Goal: Task Accomplishment & Management: Manage account settings

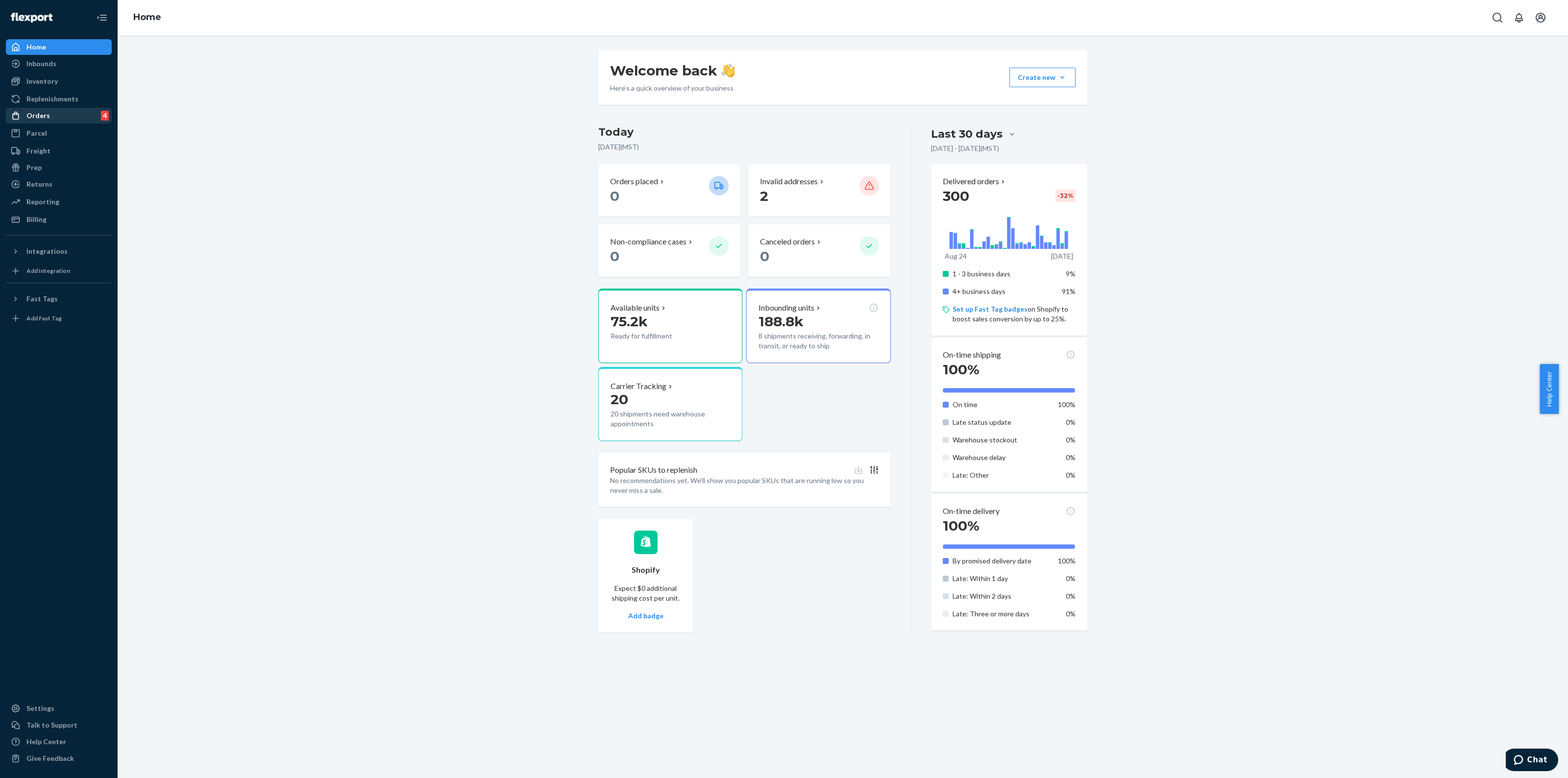
click at [61, 115] on div "Orders 4" at bounding box center [59, 115] width 104 height 14
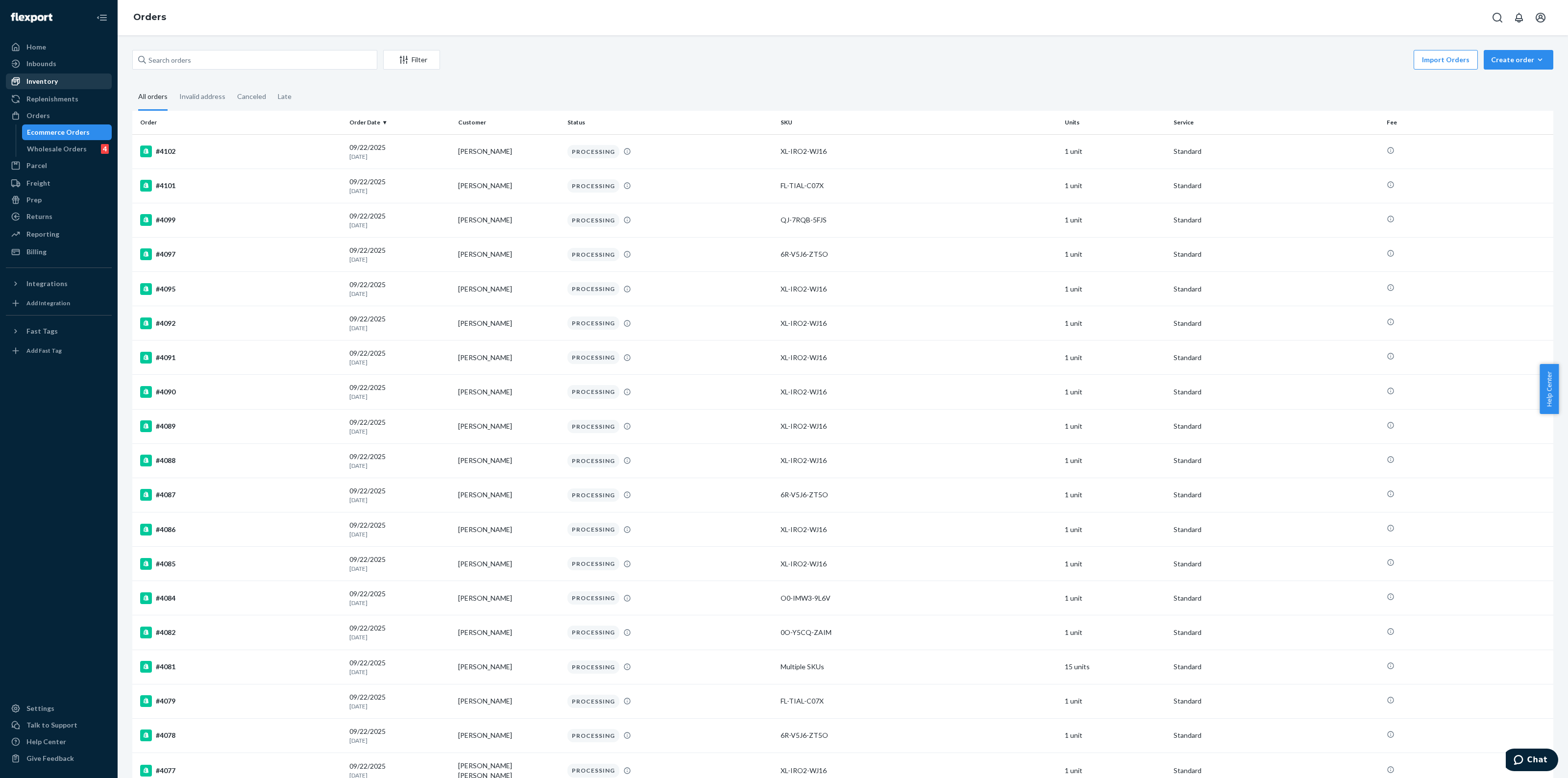
click at [52, 74] on div "Inventory" at bounding box center [59, 81] width 104 height 14
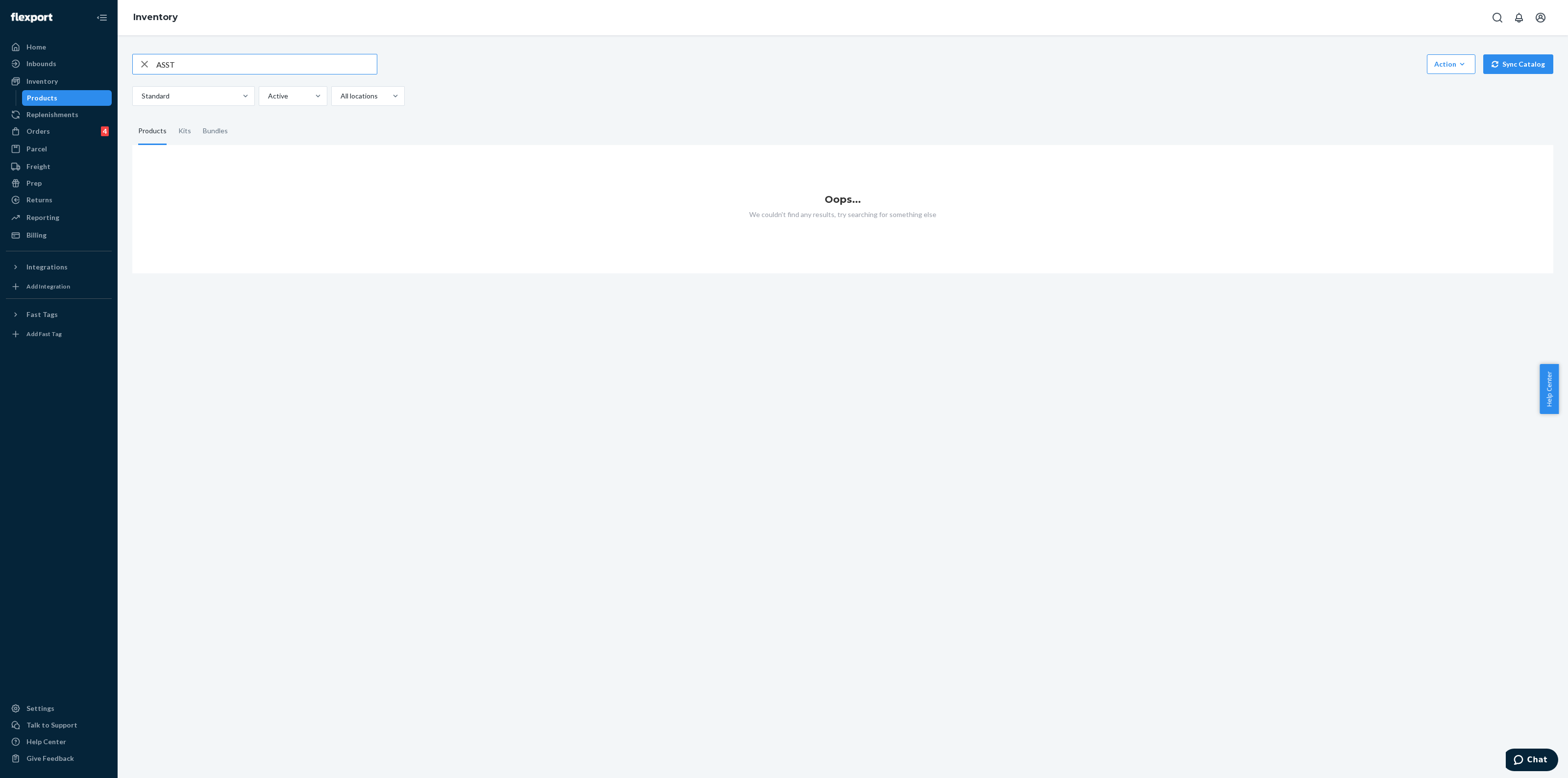
click at [201, 62] on input "ASST" at bounding box center [267, 64] width 221 height 20
type input "A"
click at [208, 59] on input "asst" at bounding box center [267, 64] width 221 height 20
type input "a"
click at [208, 59] on input "ass" at bounding box center [267, 64] width 221 height 20
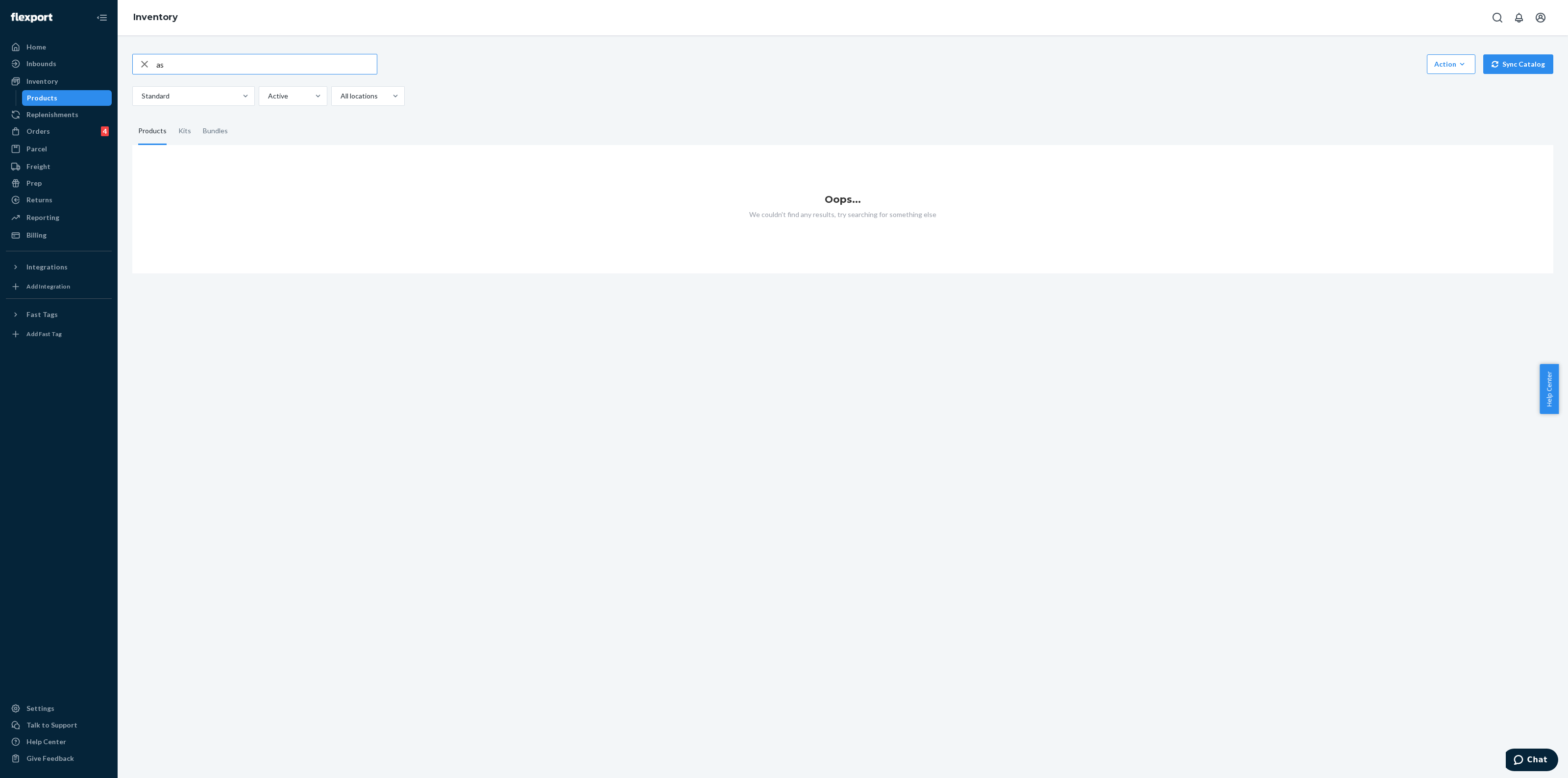
type input "a"
type input "TGT"
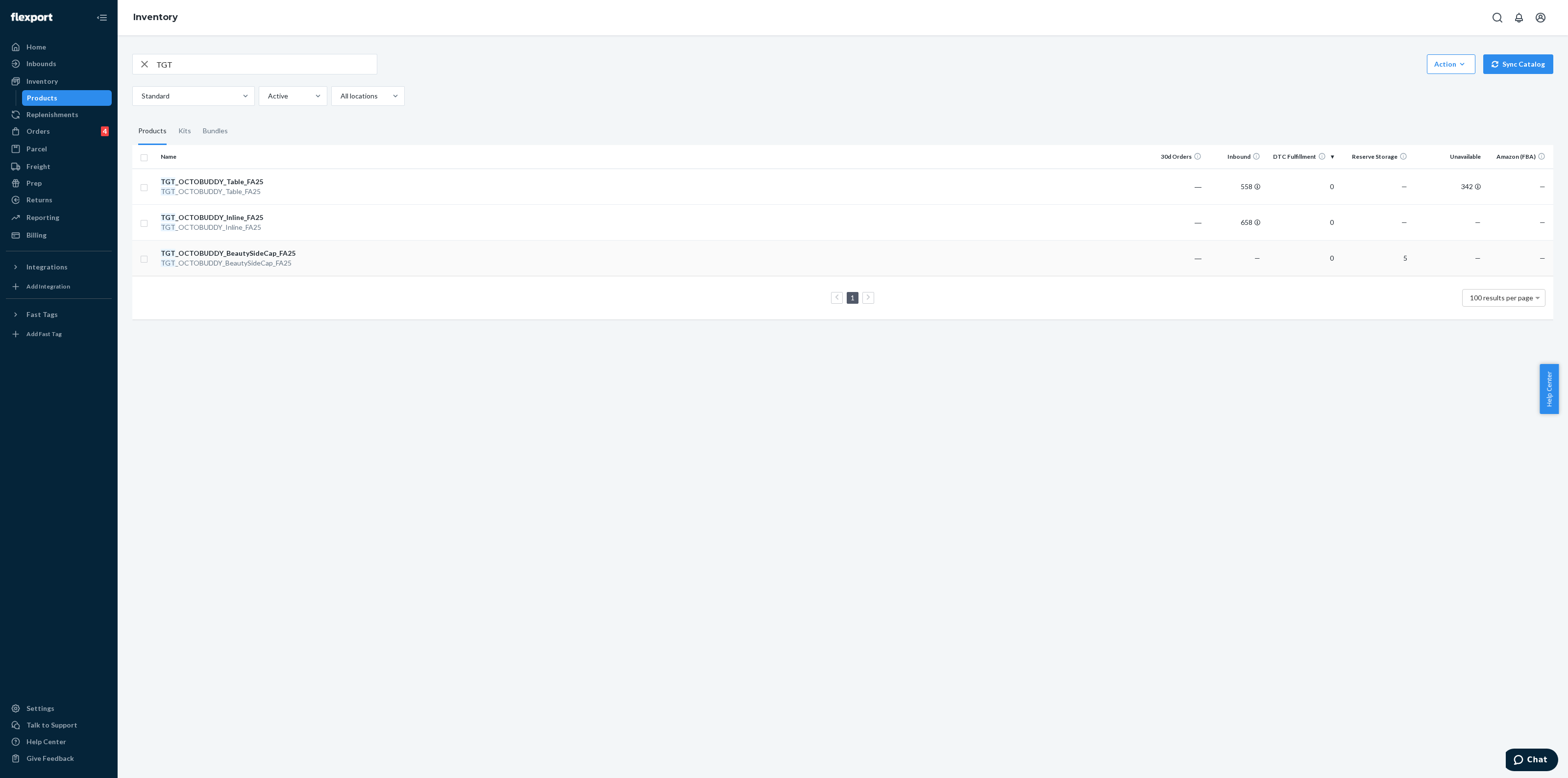
click at [263, 253] on div "TGT _OCTOBUDDY_BeautySideCap_FA25" at bounding box center [212, 253] width 102 height 10
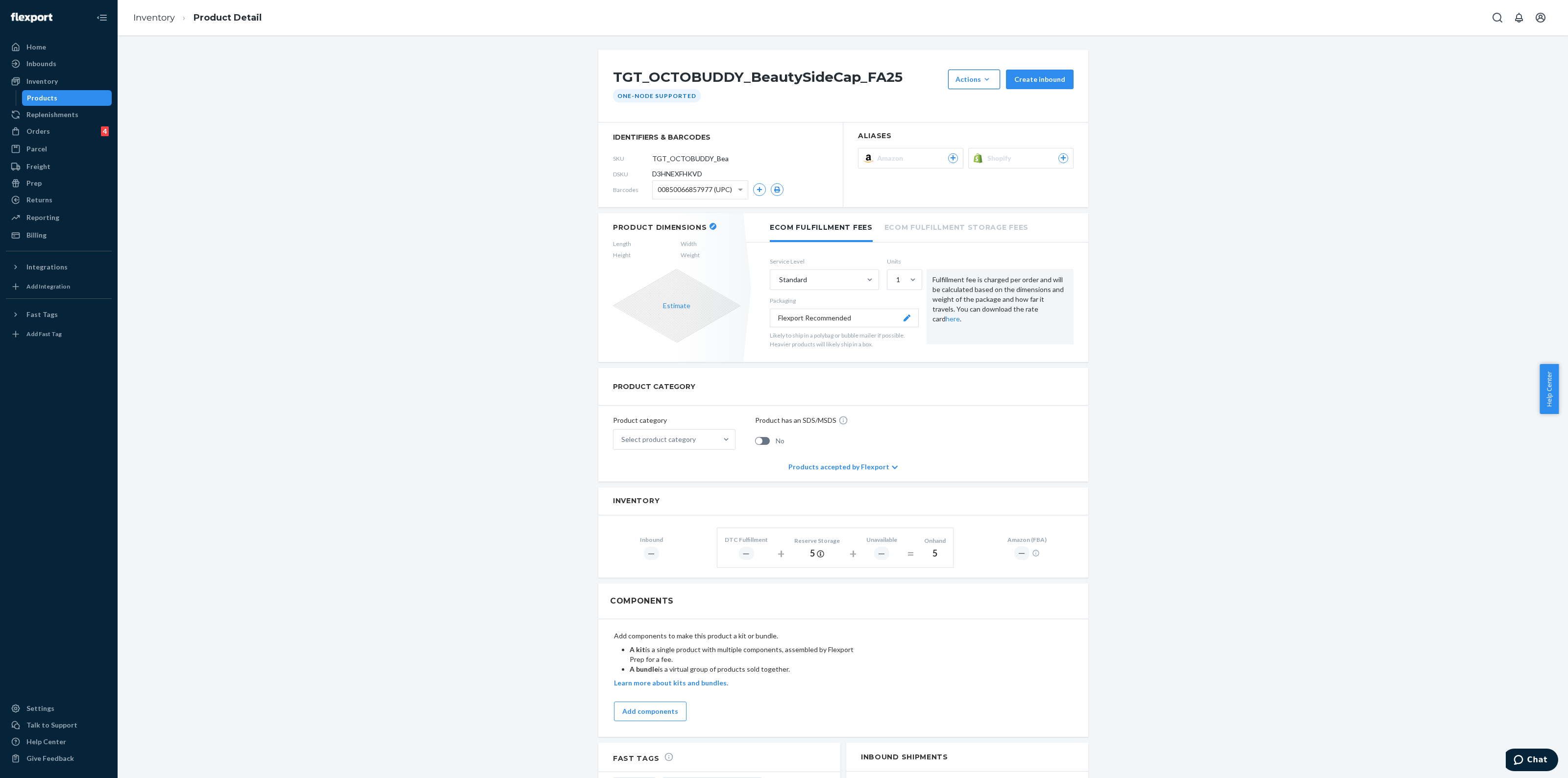
click at [986, 79] on icon "button" at bounding box center [987, 79] width 5 height 3
click at [907, 91] on div "One-Node Supported" at bounding box center [843, 95] width 466 height 14
click at [909, 91] on div "One-Node Supported" at bounding box center [843, 95] width 466 height 14
click at [1077, 131] on section "Aliases Amazon Shopify" at bounding box center [965, 165] width 245 height 85
click at [902, 102] on div "One-Node Supported" at bounding box center [843, 95] width 466 height 14
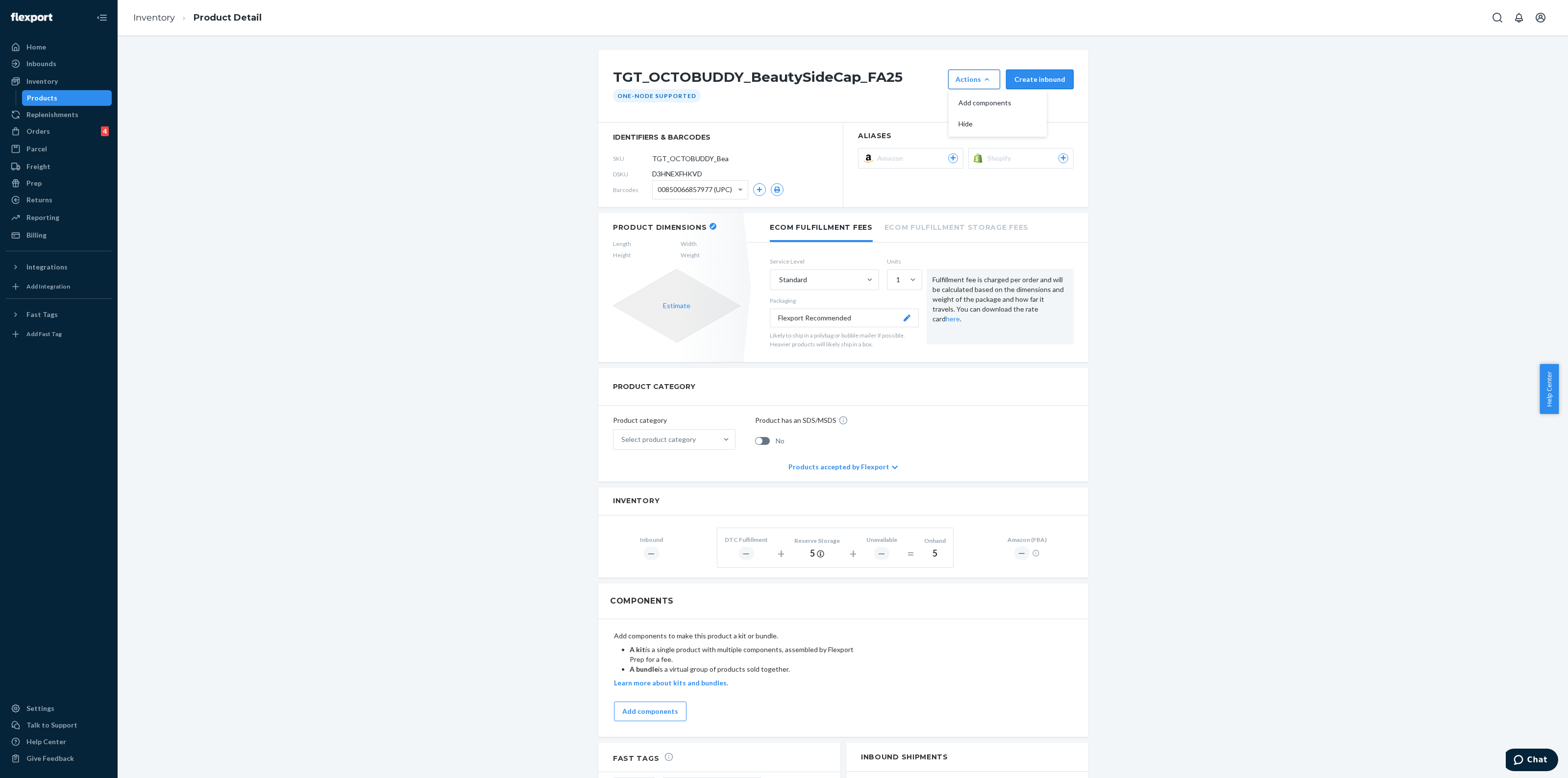
click at [1062, 75] on button "Create inbound" at bounding box center [1039, 80] width 68 height 20
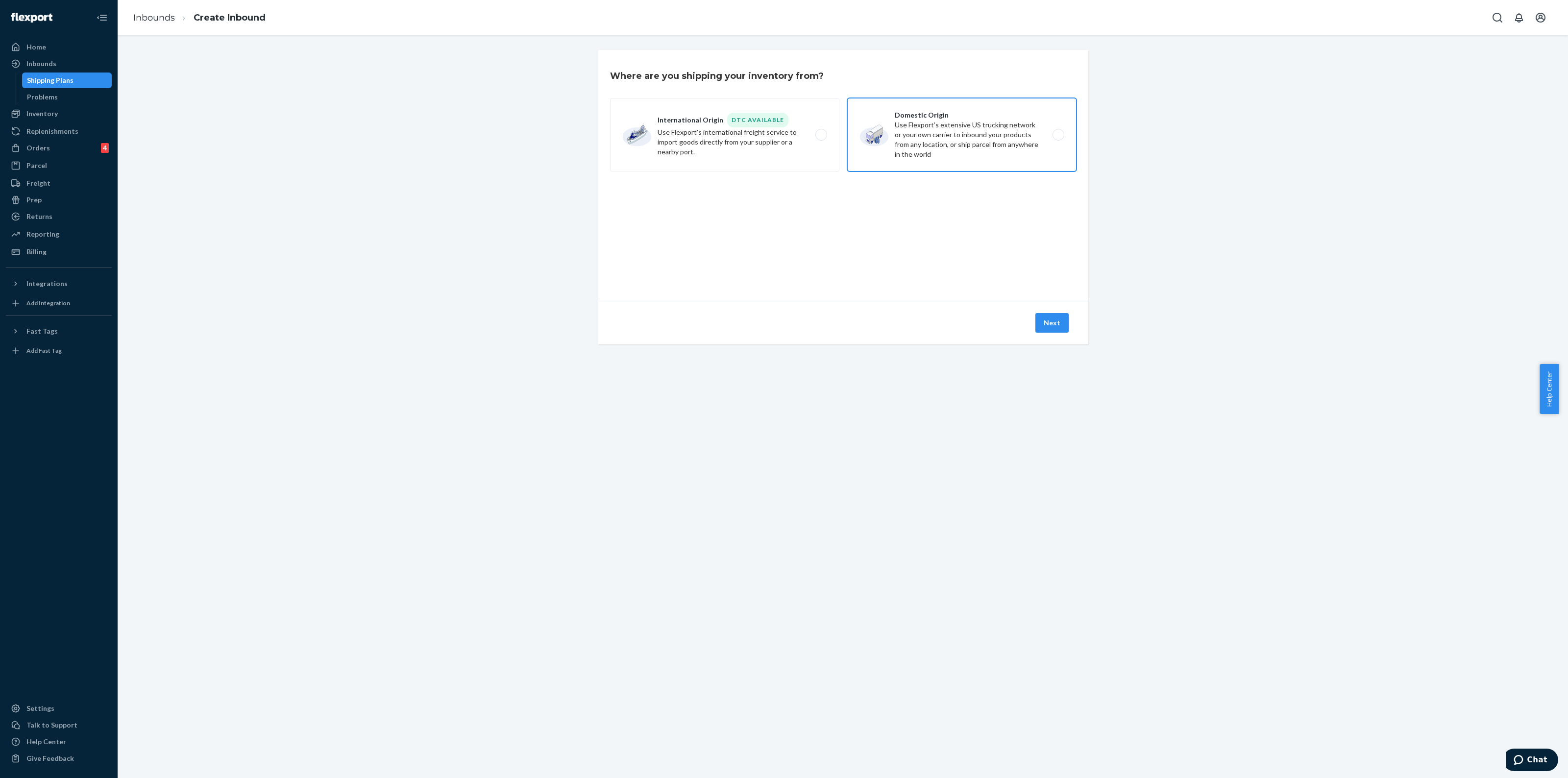
click at [992, 114] on label "Domestic Origin Use Flexport’s extensive US trucking network or your own carrie…" at bounding box center [961, 134] width 229 height 73
click at [1057, 132] on input "Domestic Origin Use Flexport’s extensive US trucking network or your own carrie…" at bounding box center [1060, 135] width 6 height 6
radio input "true"
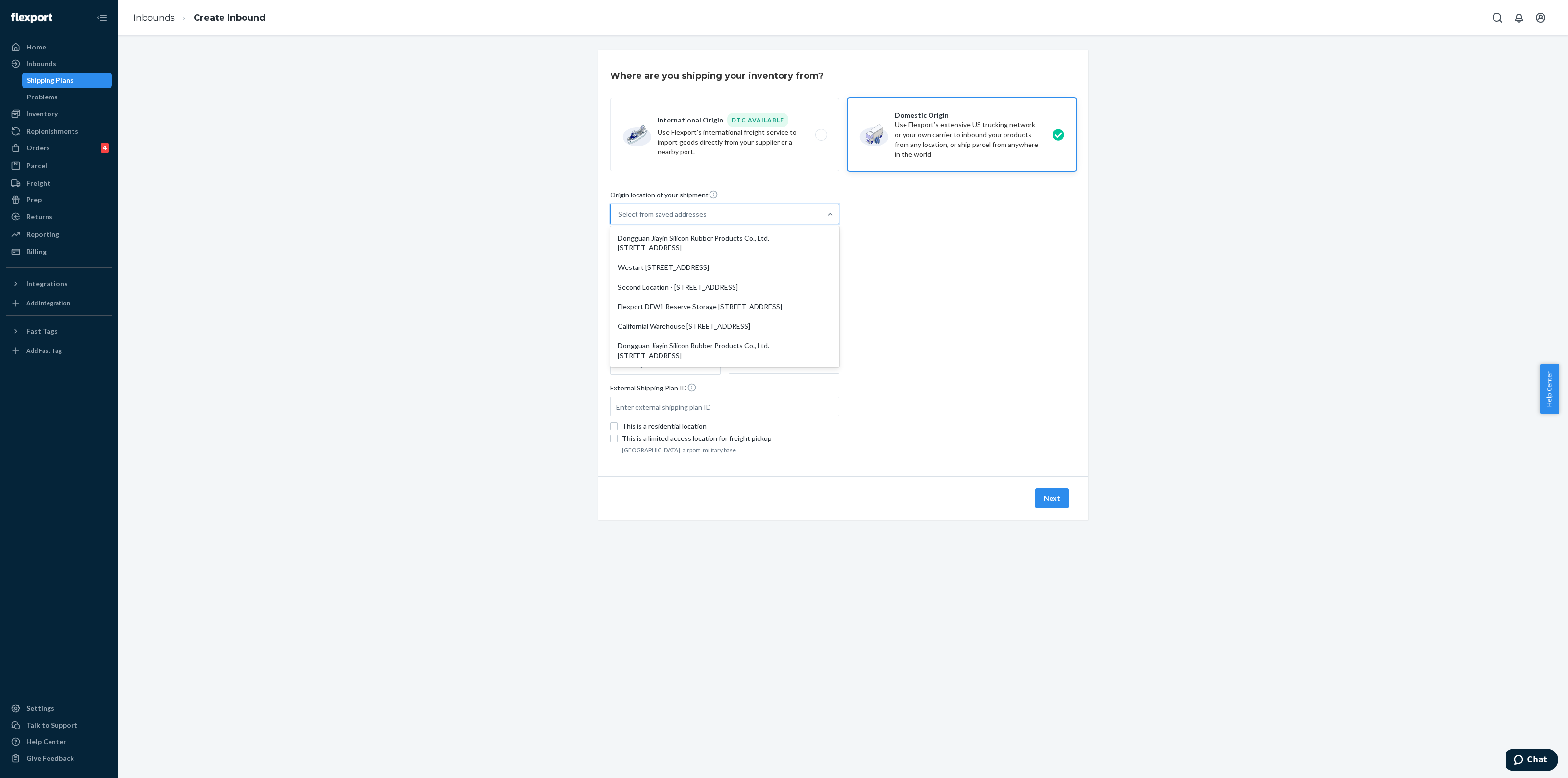
click at [821, 205] on div at bounding box center [829, 215] width 17 height 20
click at [619, 209] on input "option Dongguan Jiayin Silicon Rubber Products Co., Ltd. [STREET_ADDRESS] focus…" at bounding box center [618, 214] width 1 height 10
click at [782, 306] on div "Flexport DFW1 Reserve Storage [STREET_ADDRESS]" at bounding box center [724, 307] width 225 height 20
click at [619, 219] on input "option Flexport DFW1 Reserve Storage [STREET_ADDRESS] focused, 4 of 6. 6 result…" at bounding box center [618, 214] width 1 height 10
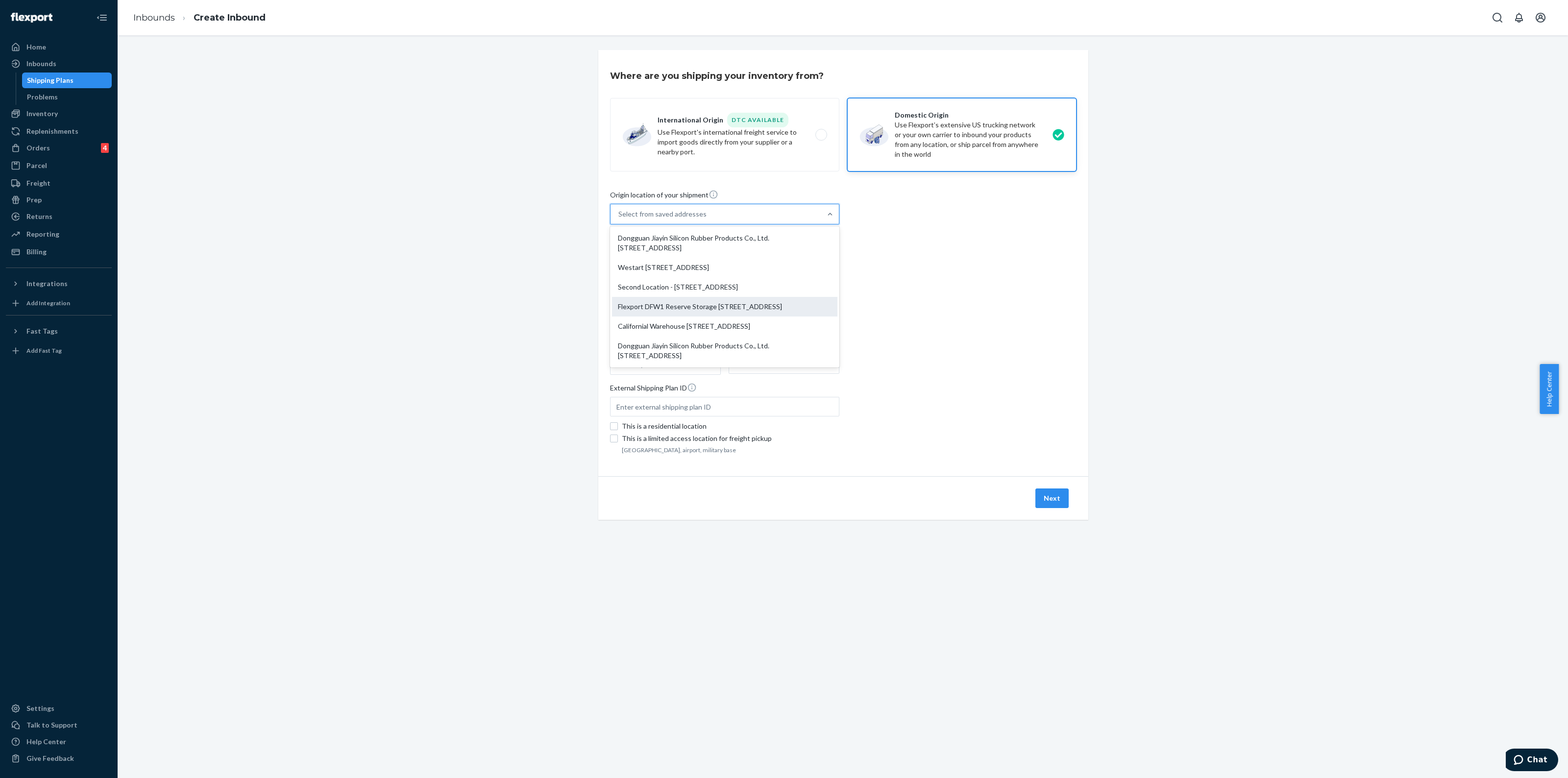
type input "Flexport DFW1 Reserve Storage"
type input "[STREET_ADDRESS]"
type input "[GEOGRAPHIC_DATA]"
type input "75067"
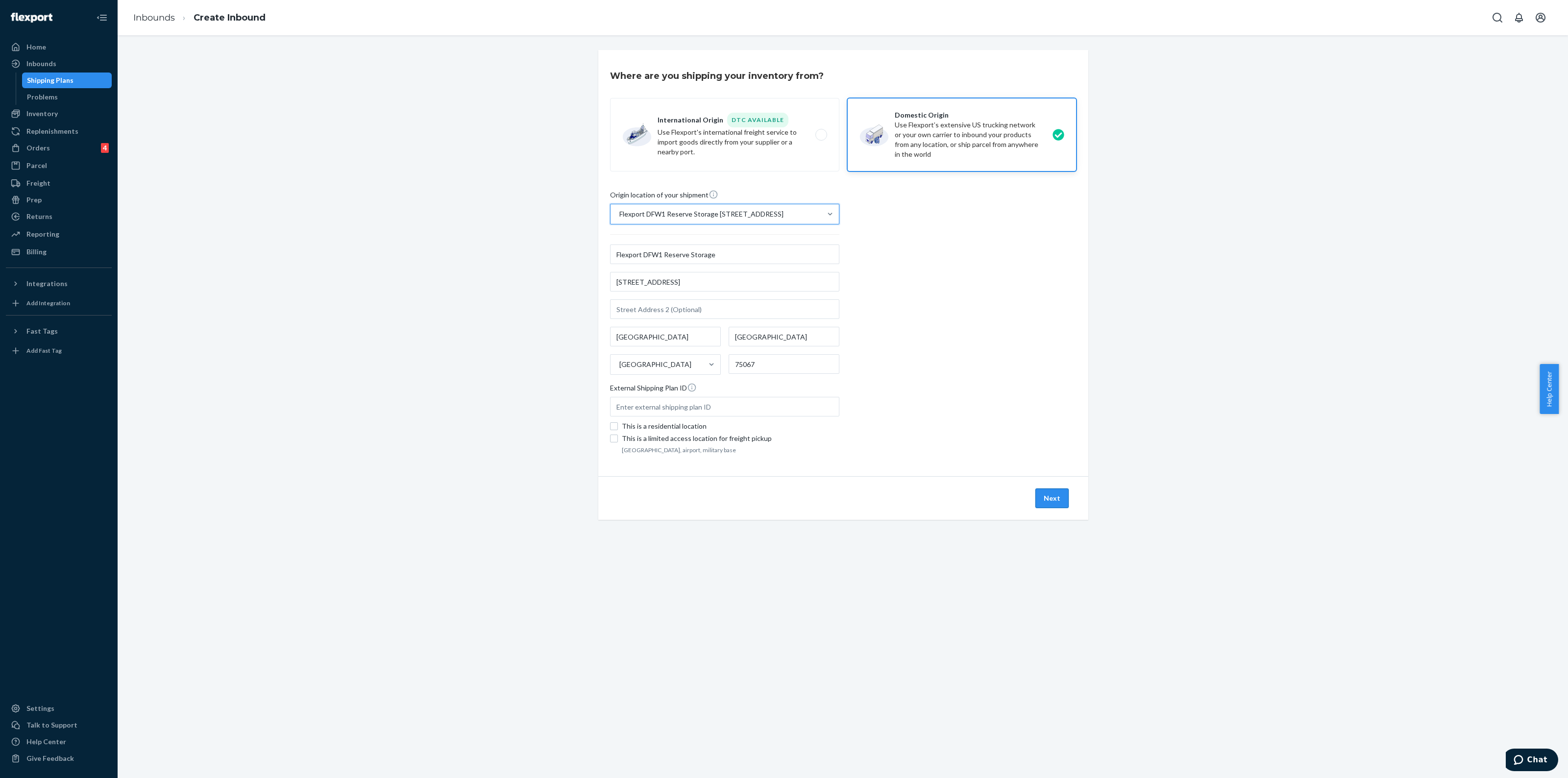
click at [1048, 506] on button "Next" at bounding box center [1052, 499] width 33 height 20
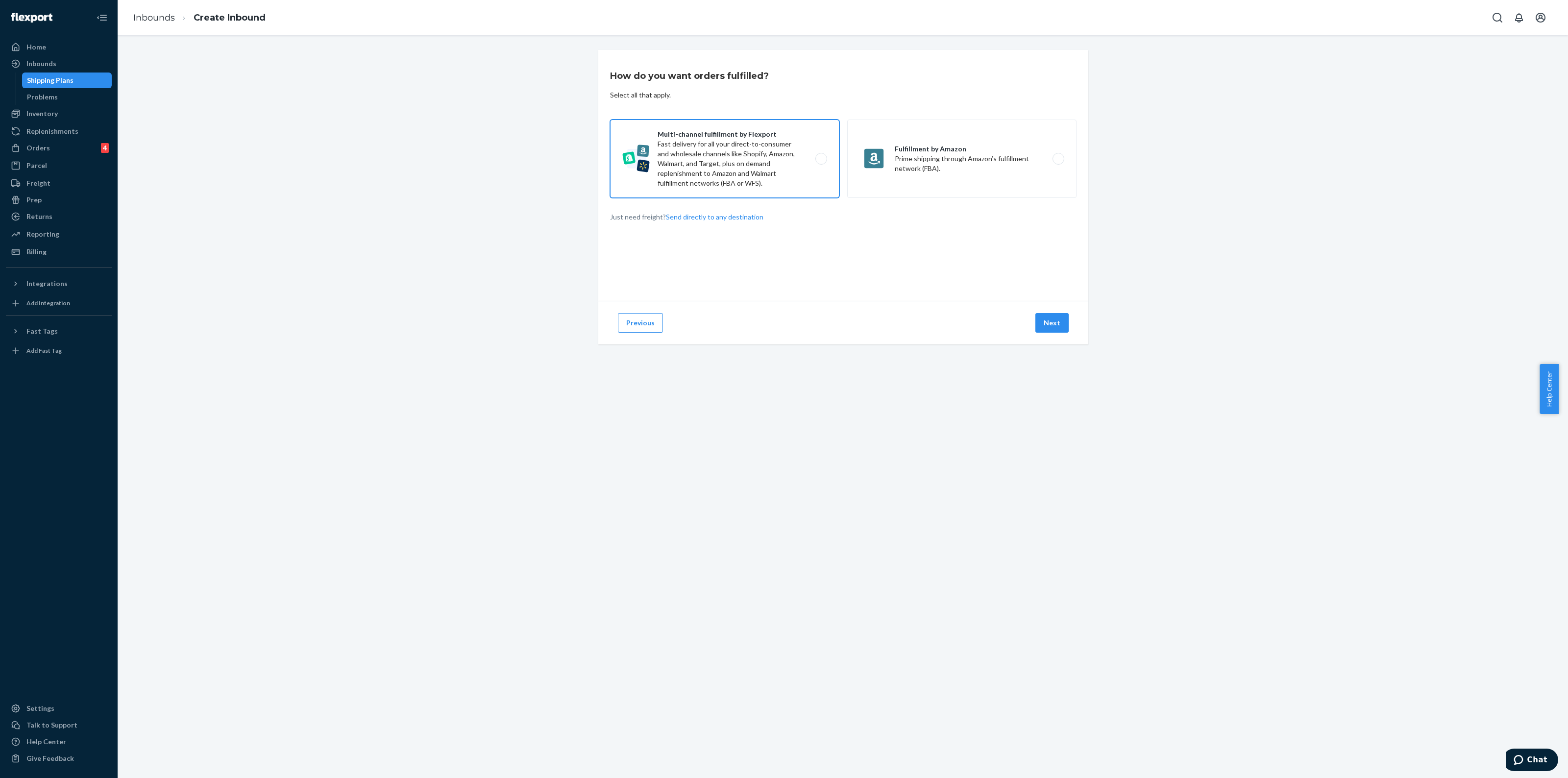
click at [823, 159] on label "Multi-channel fulfillment by Flexport Fast delivery for all your direct-to-cons…" at bounding box center [724, 158] width 229 height 79
click at [823, 159] on input "Multi-channel fulfillment by Flexport Fast delivery for all your direct-to-cons…" at bounding box center [824, 158] width 6 height 6
radio input "true"
click at [1051, 328] on button "Next" at bounding box center [1052, 323] width 33 height 20
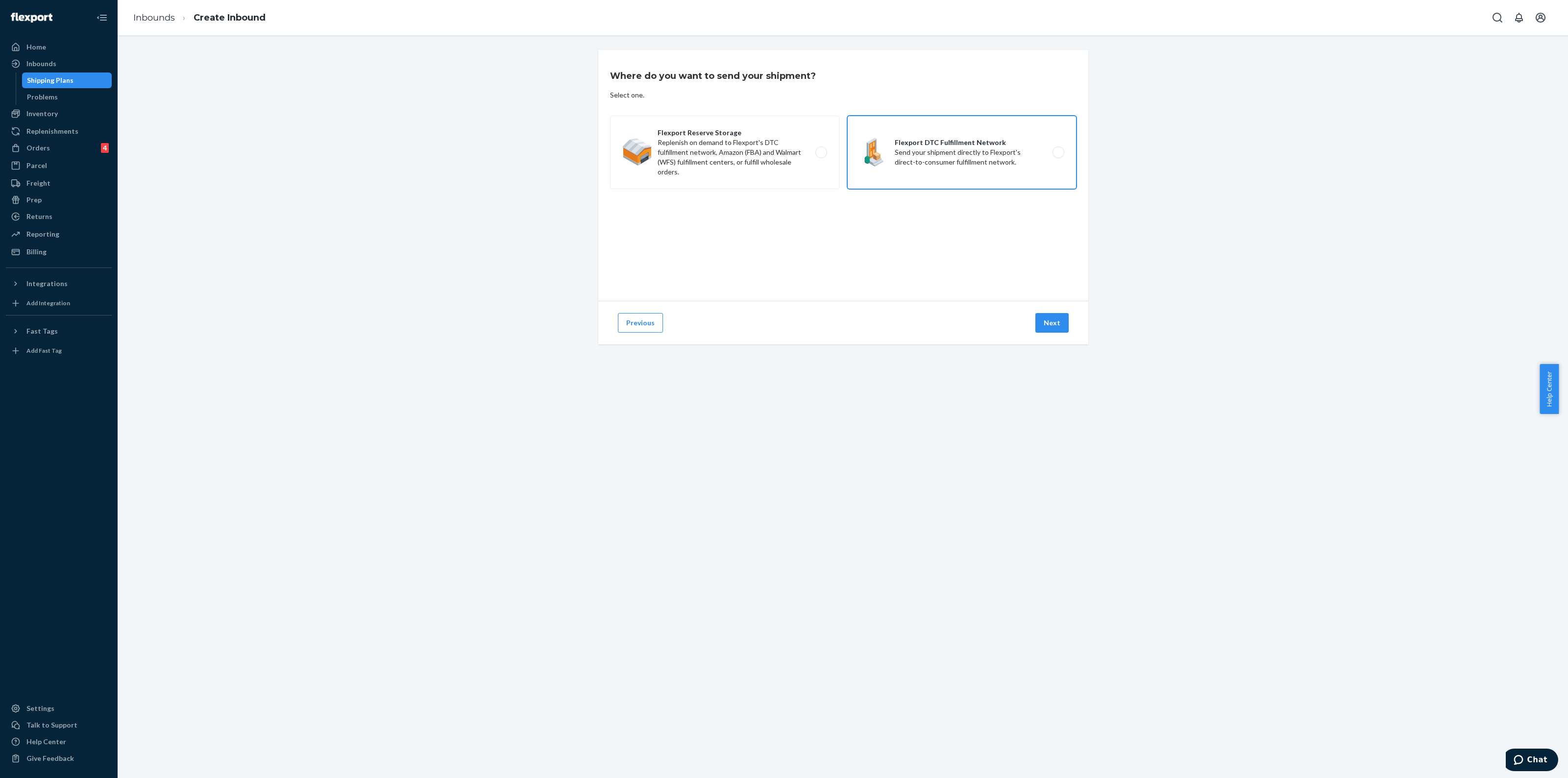
click at [971, 149] on label "Flexport DTC Fulfillment Network Send your shipment directly to Flexport's dire…" at bounding box center [961, 152] width 229 height 73
click at [1057, 149] on input "Flexport DTC Fulfillment Network Send your shipment directly to Flexport's dire…" at bounding box center [1060, 152] width 6 height 6
radio input "true"
click at [1052, 328] on button "Next" at bounding box center [1052, 323] width 33 height 20
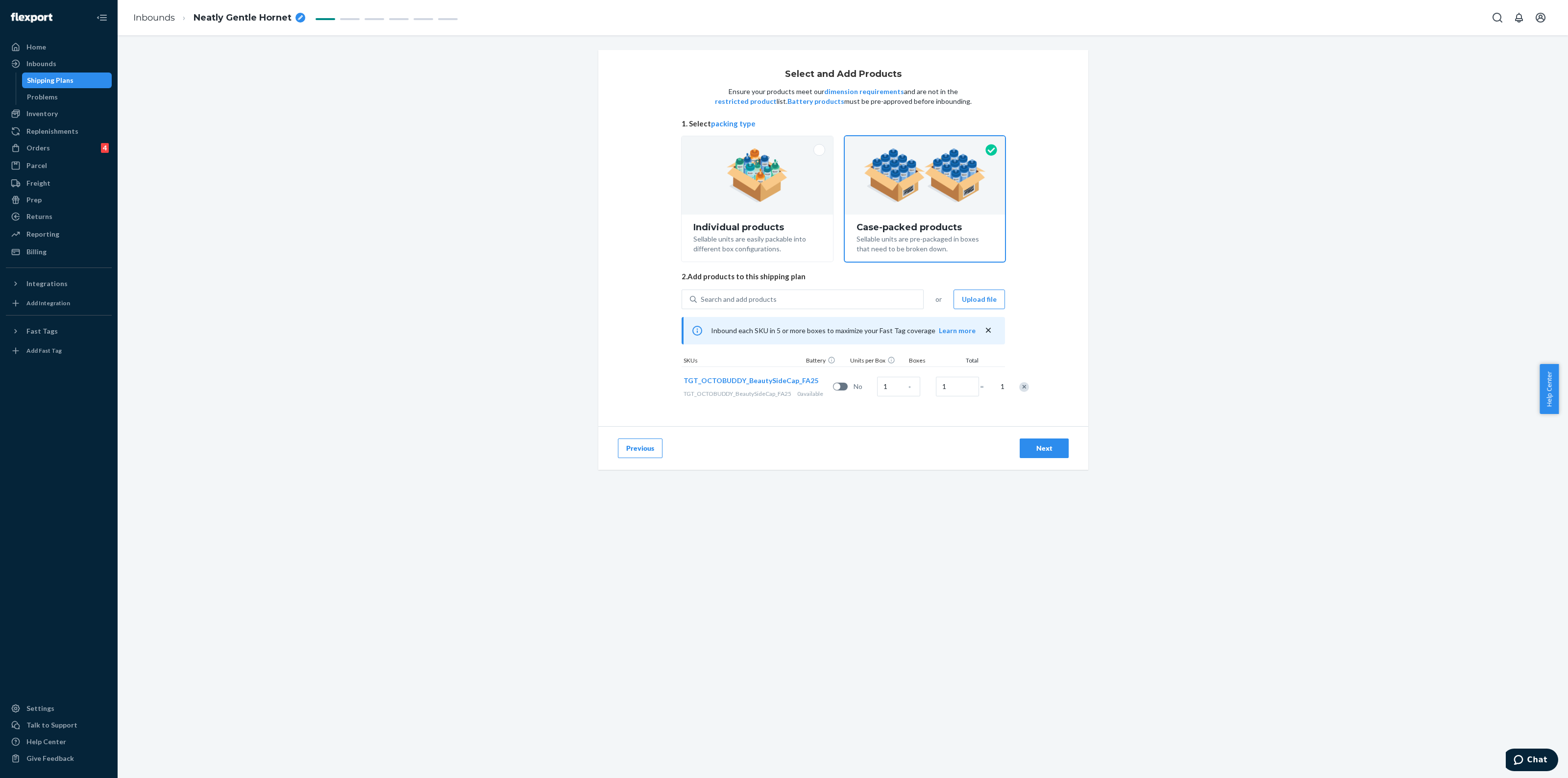
click at [1032, 454] on div "Next" at bounding box center [1044, 448] width 33 height 10
radio input "true"
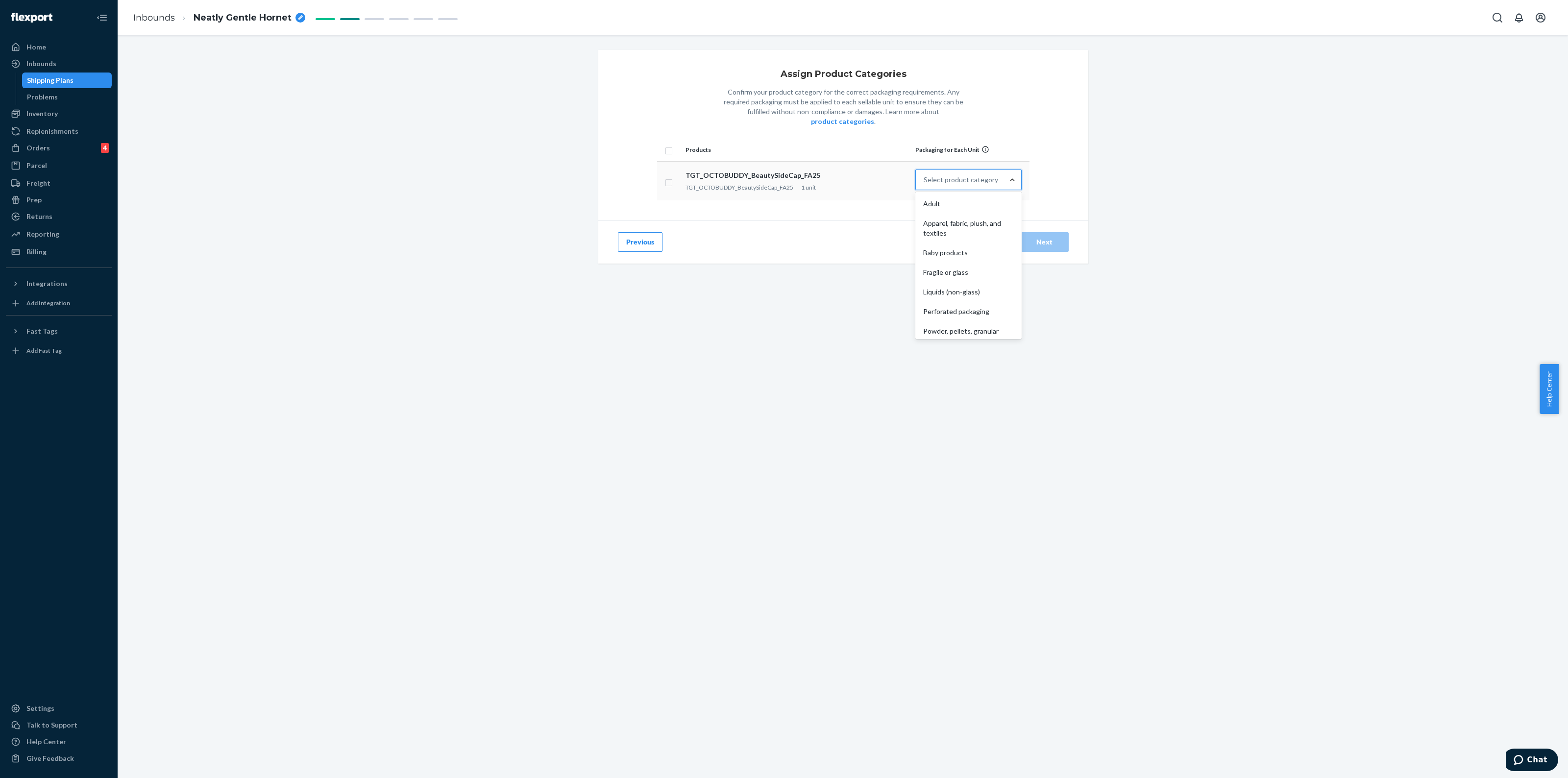
scroll to position [72, 0]
click at [962, 318] on div "Other (no special packaging)" at bounding box center [968, 328] width 102 height 20
click at [924, 185] on input "option Other (no special packaging) focused, 10 of 10. 10 results available. Us…" at bounding box center [923, 179] width 1 height 10
click at [40, 41] on div "Home" at bounding box center [59, 46] width 104 height 14
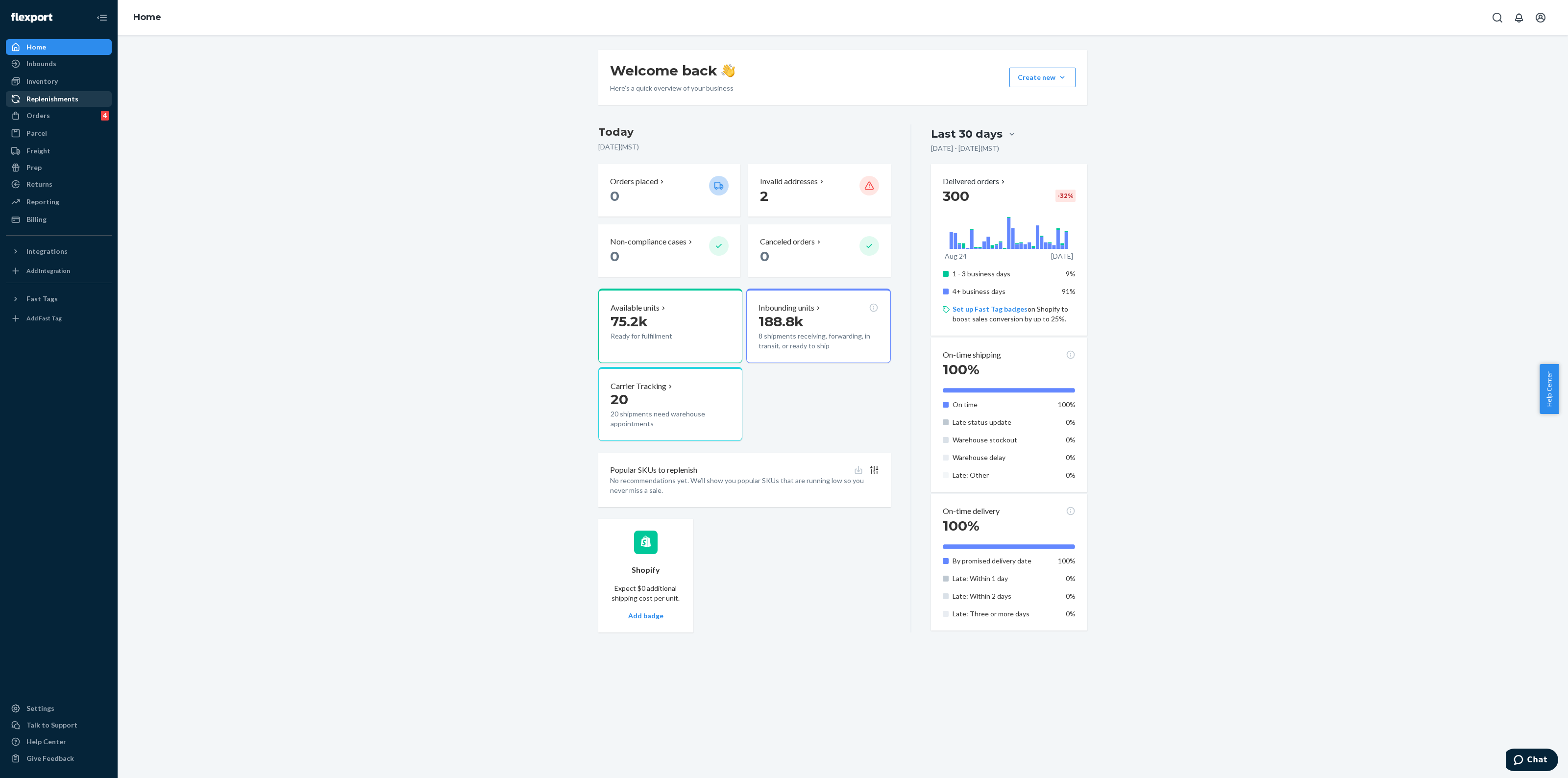
click at [45, 97] on div "Replenishments" at bounding box center [52, 99] width 52 height 10
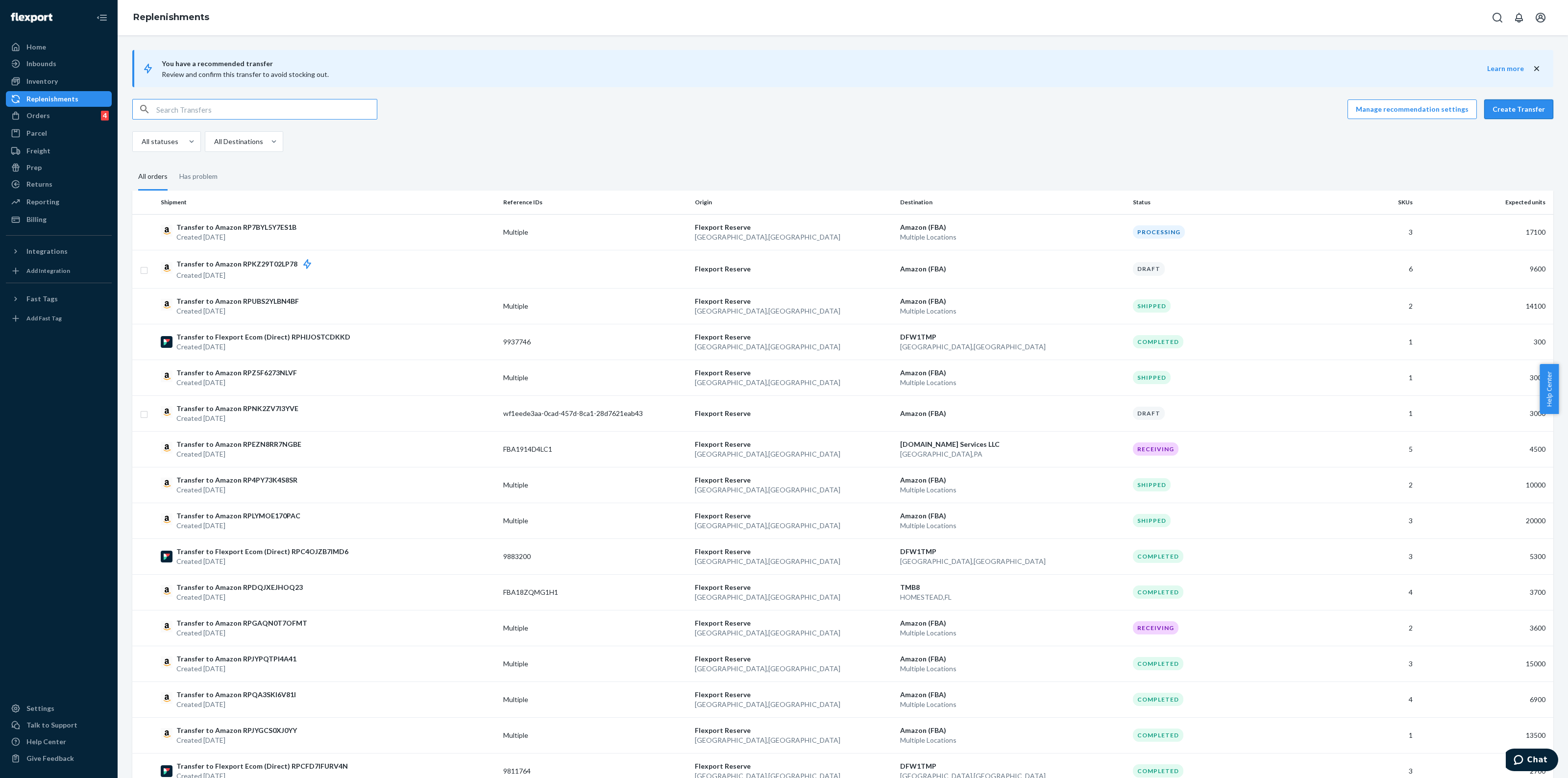
click at [1515, 109] on button "Create Transfer" at bounding box center [1518, 110] width 69 height 20
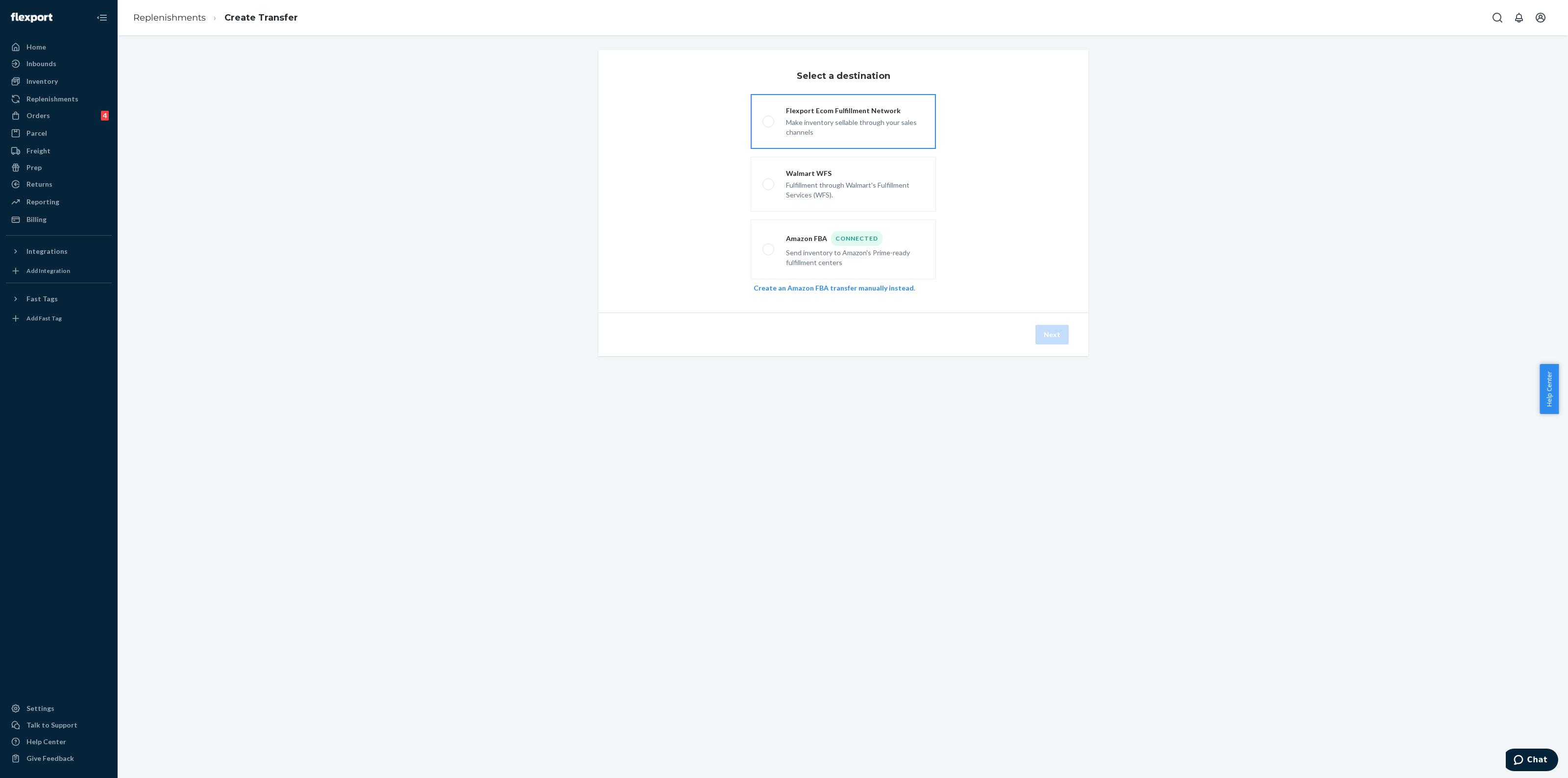
click at [875, 130] on div "Make inventory sellable through your sales channels" at bounding box center [855, 127] width 139 height 22
click at [769, 125] on input "Flexport Ecom Fulfillment Network Make inventory sellable through your sales ch…" at bounding box center [765, 121] width 6 height 6
radio input "true"
click at [1058, 336] on button "Next" at bounding box center [1052, 335] width 33 height 20
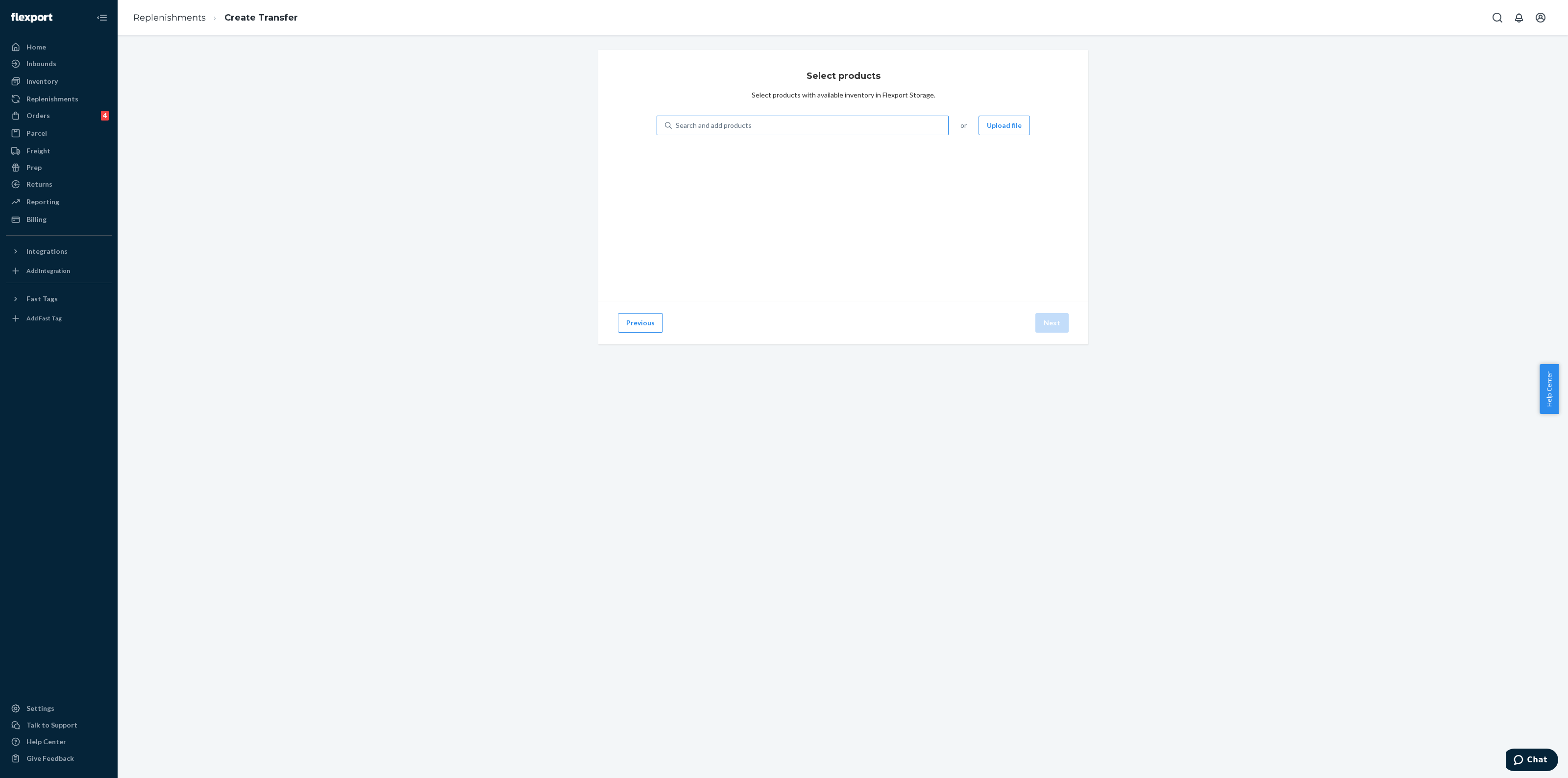
click at [918, 126] on div "Search and add products" at bounding box center [809, 125] width 276 height 17
click at [676, 126] on input "Search and add products" at bounding box center [675, 125] width 1 height 10
type input "tgt"
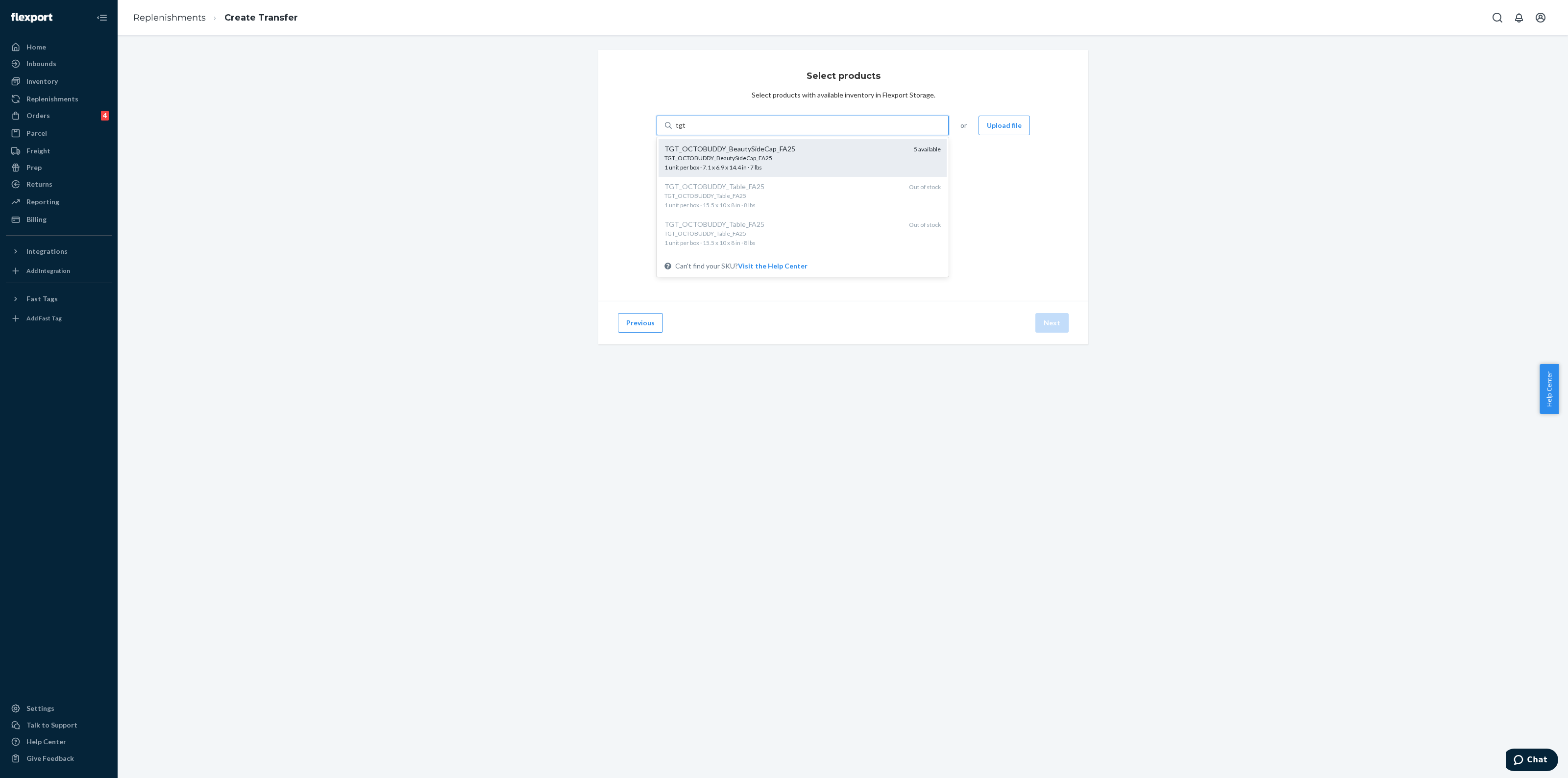
click at [805, 154] on div "TGT_OCTOBUDDY_BeautySideCap_FA25" at bounding box center [785, 158] width 242 height 8
click at [685, 130] on input "tgt" at bounding box center [680, 125] width 10 height 10
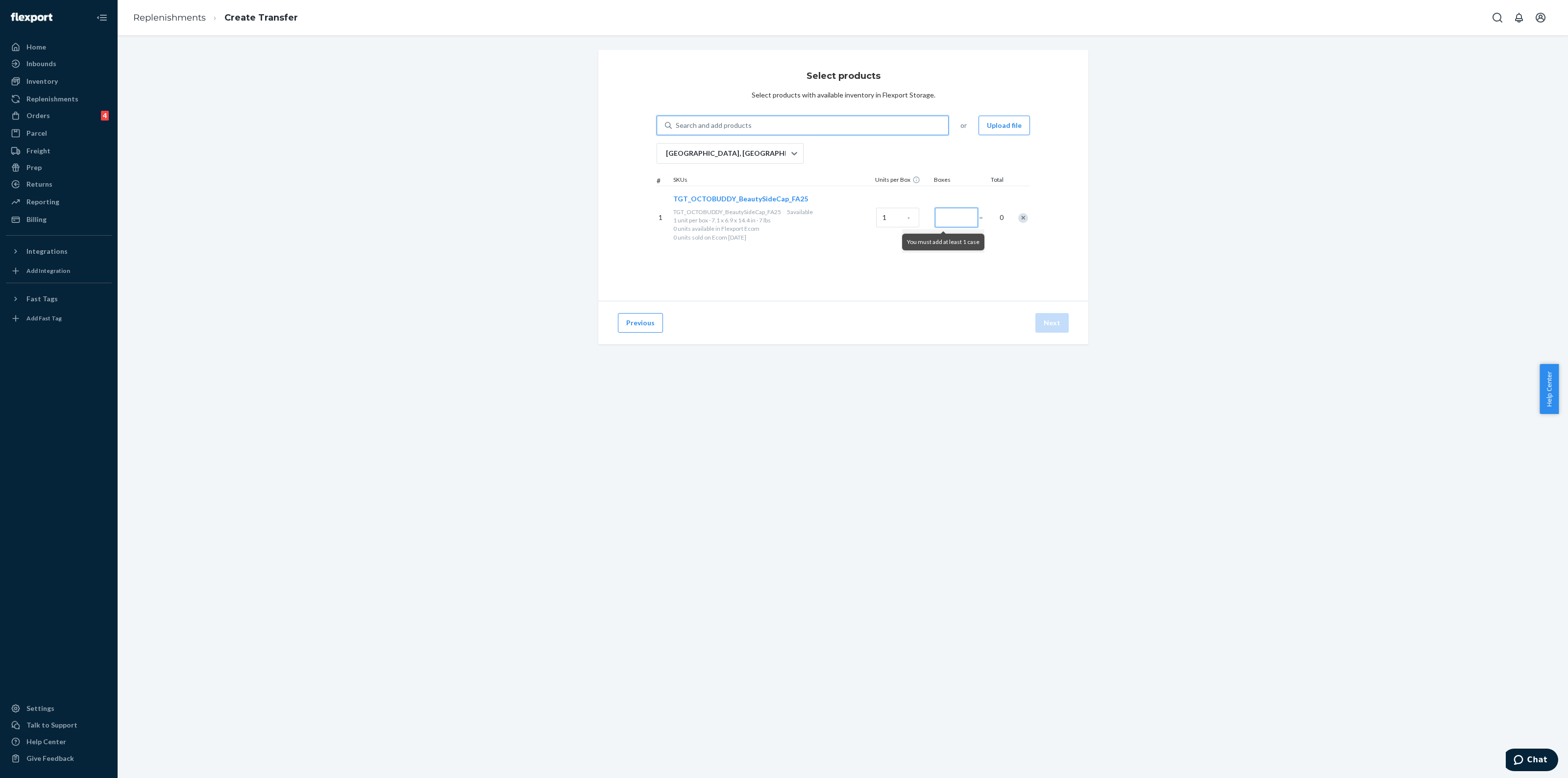
click at [965, 217] on input "Number of boxes" at bounding box center [957, 217] width 43 height 20
type input "1"
click at [1052, 322] on button "Next" at bounding box center [1052, 323] width 33 height 20
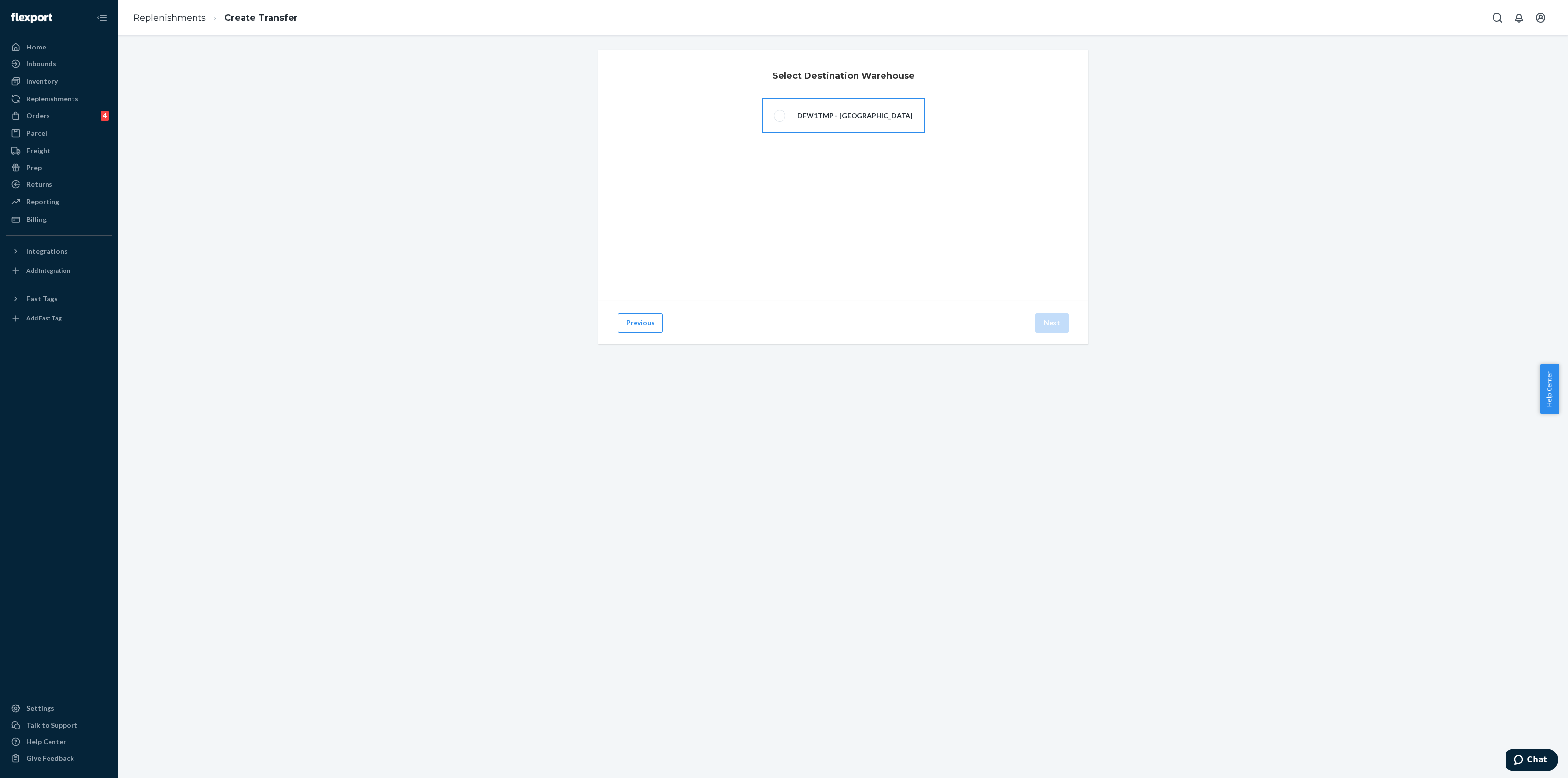
click at [780, 121] on label "DFW1TMP - [GEOGRAPHIC_DATA]" at bounding box center [844, 115] width 163 height 35
click at [780, 120] on input "DFW1TMP - [GEOGRAPHIC_DATA]" at bounding box center [777, 115] width 6 height 6
radio input "true"
click at [1045, 322] on button "Next" at bounding box center [1052, 323] width 33 height 20
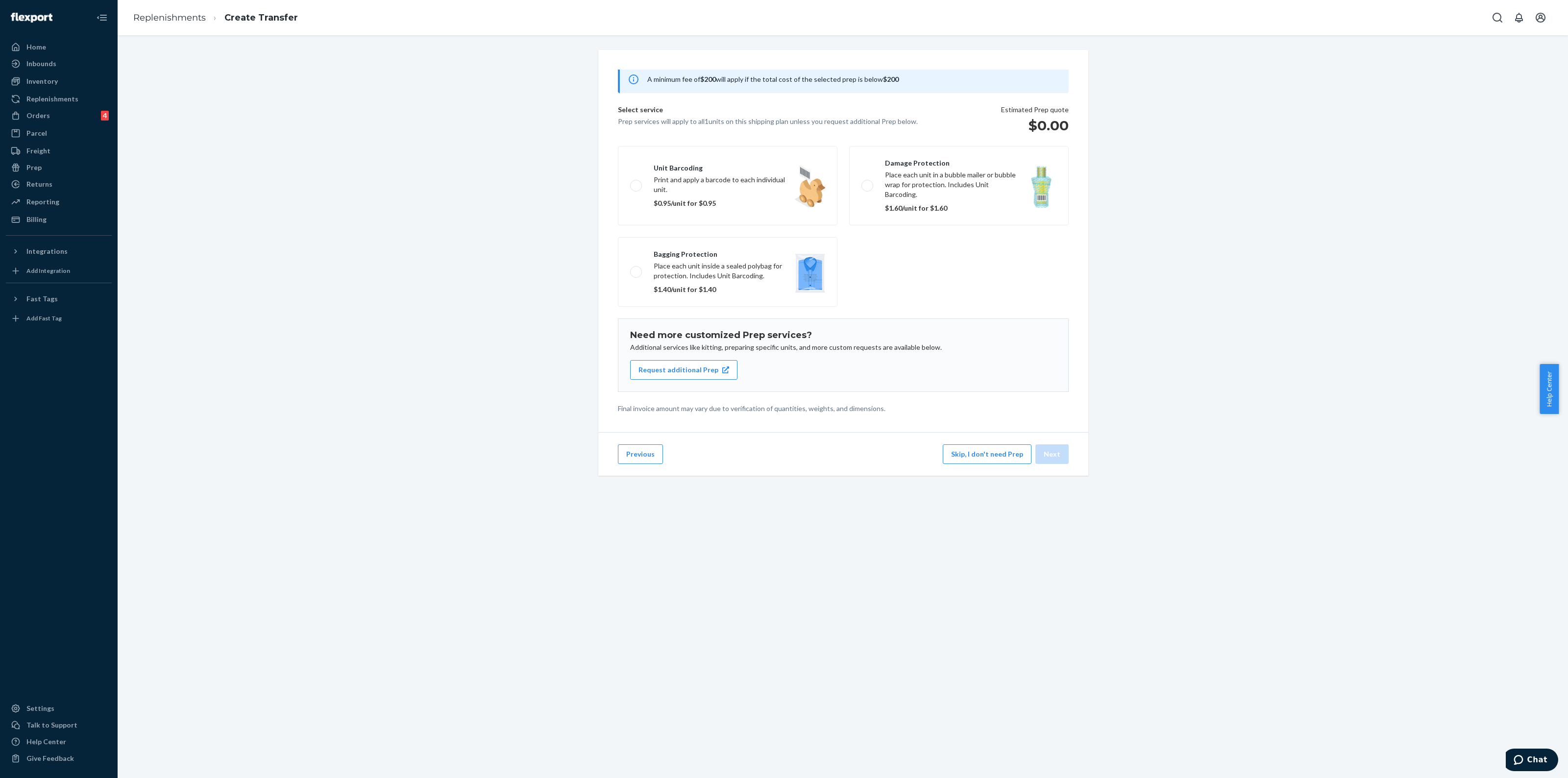
scroll to position [63, 0]
click at [685, 360] on button "Request additional Prep" at bounding box center [684, 370] width 108 height 20
drag, startPoint x: 975, startPoint y: 466, endPoint x: 969, endPoint y: 468, distance: 6.3
click at [976, 465] on button "Skip, I don't need Prep" at bounding box center [987, 455] width 89 height 20
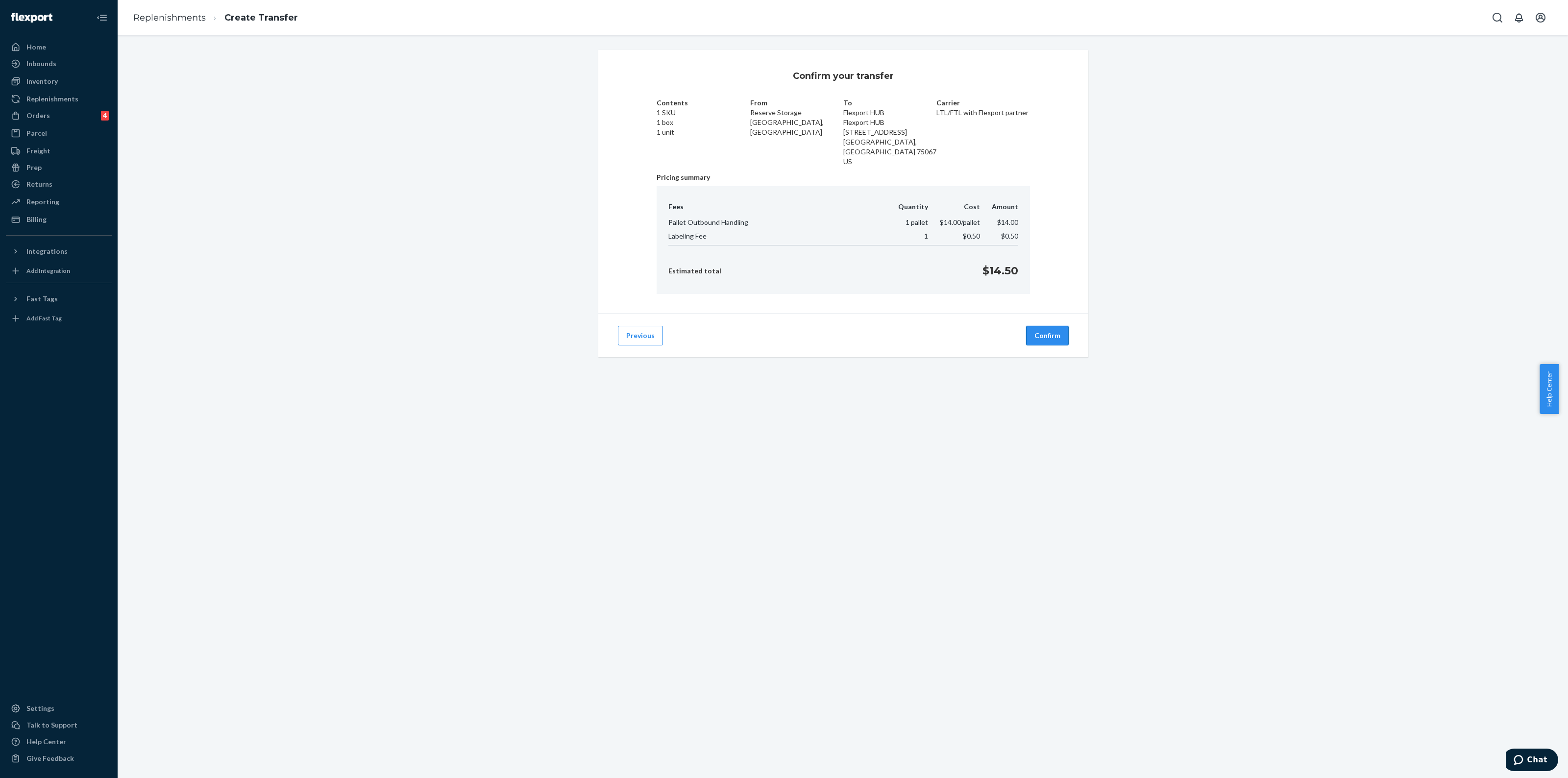
click at [1039, 331] on button "Confirm" at bounding box center [1047, 336] width 43 height 20
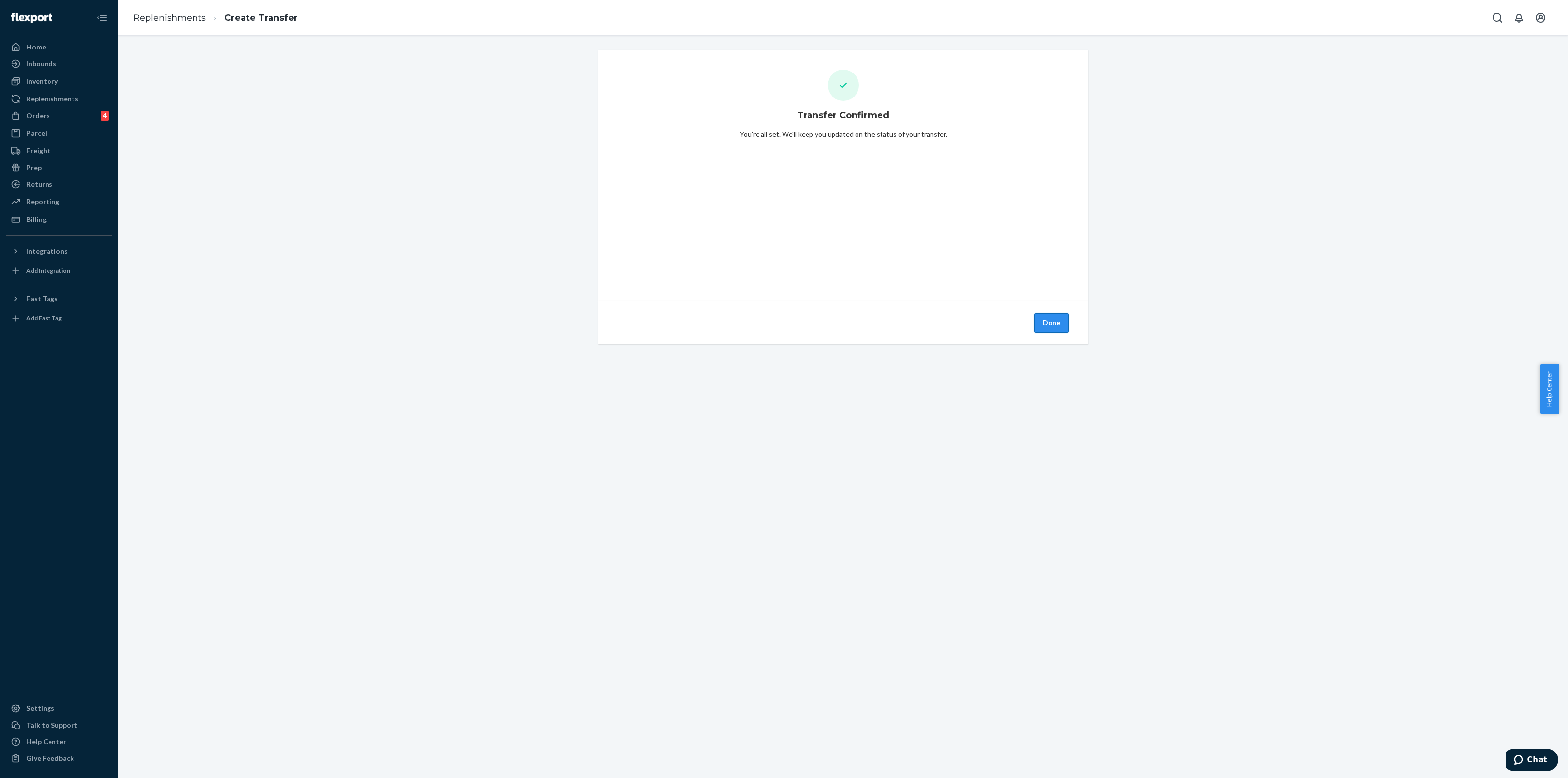
click at [1037, 326] on button "Done" at bounding box center [1051, 323] width 34 height 20
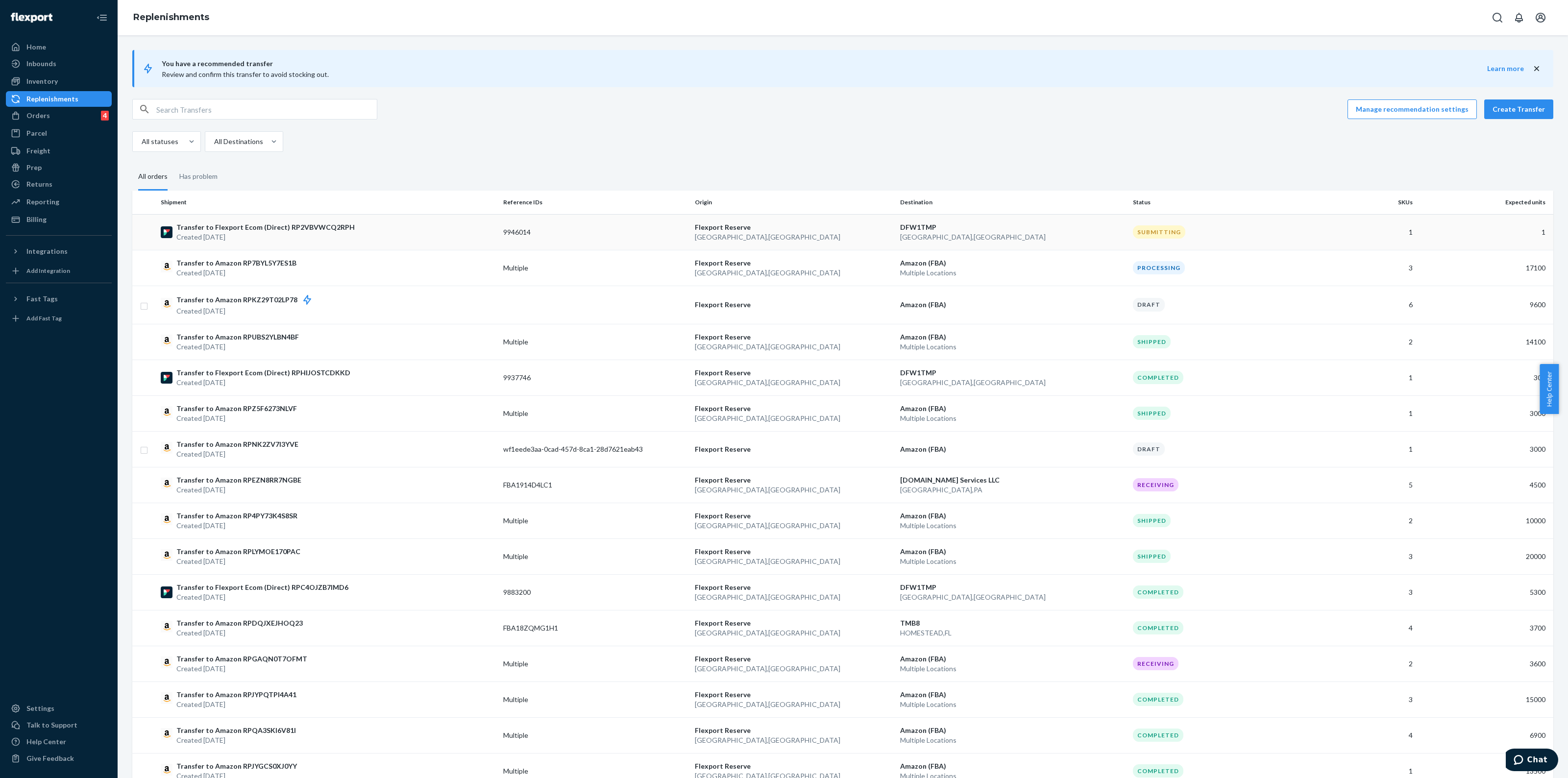
click at [307, 228] on p "Transfer to Flexport Ecom (Direct) RP2VBVWCQ2RPH" at bounding box center [265, 227] width 178 height 10
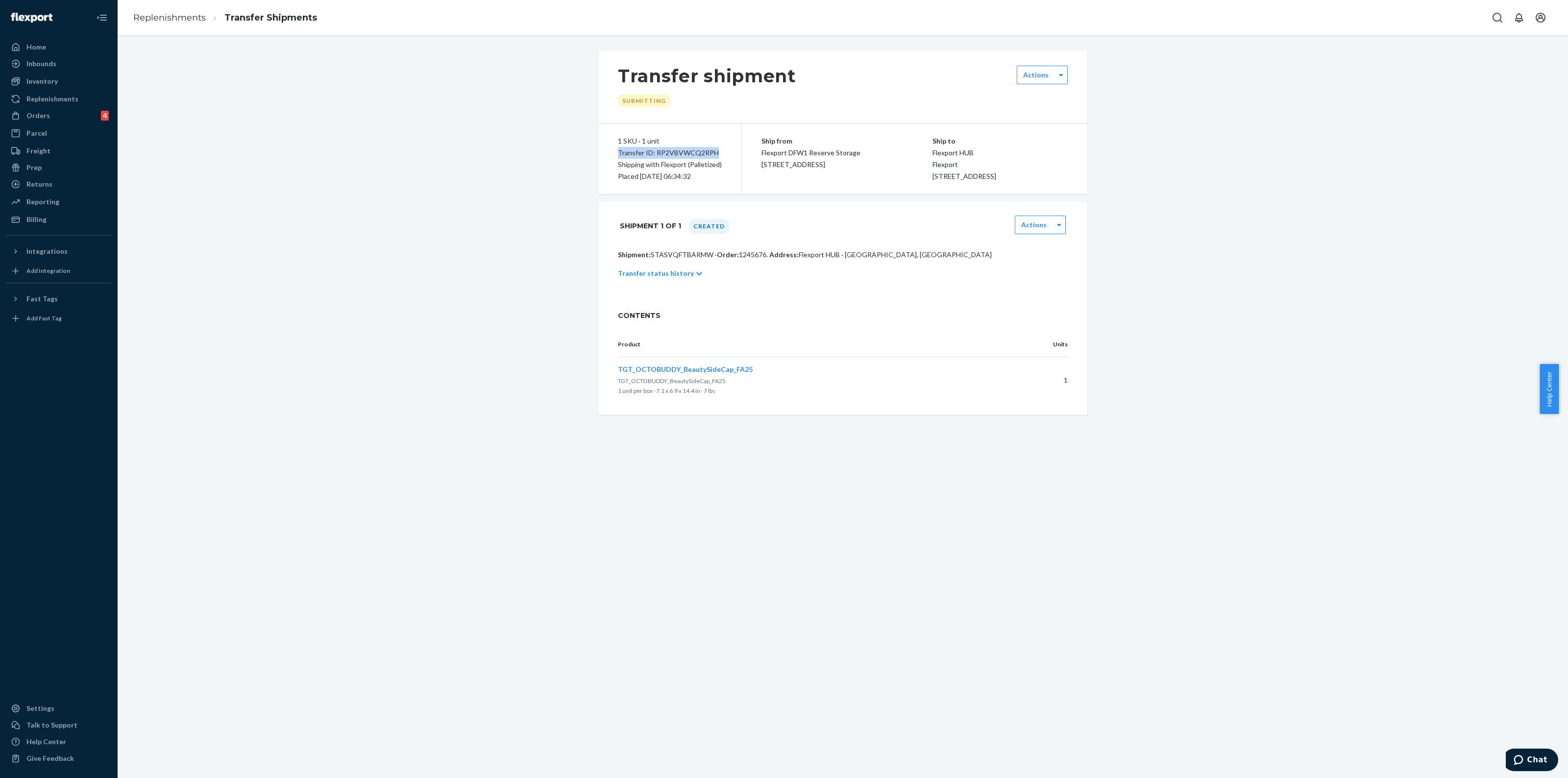
drag, startPoint x: 715, startPoint y: 153, endPoint x: 606, endPoint y: 158, distance: 109.1
click at [610, 158] on div "1 SKU · 1 unit Transfer ID: RP2VBVWCQ2RPH Shipping with Flexport (Palletized) P…" at bounding box center [670, 158] width 144 height 71
copy div "Transfer ID: RP2VBVWCQ2RPH"
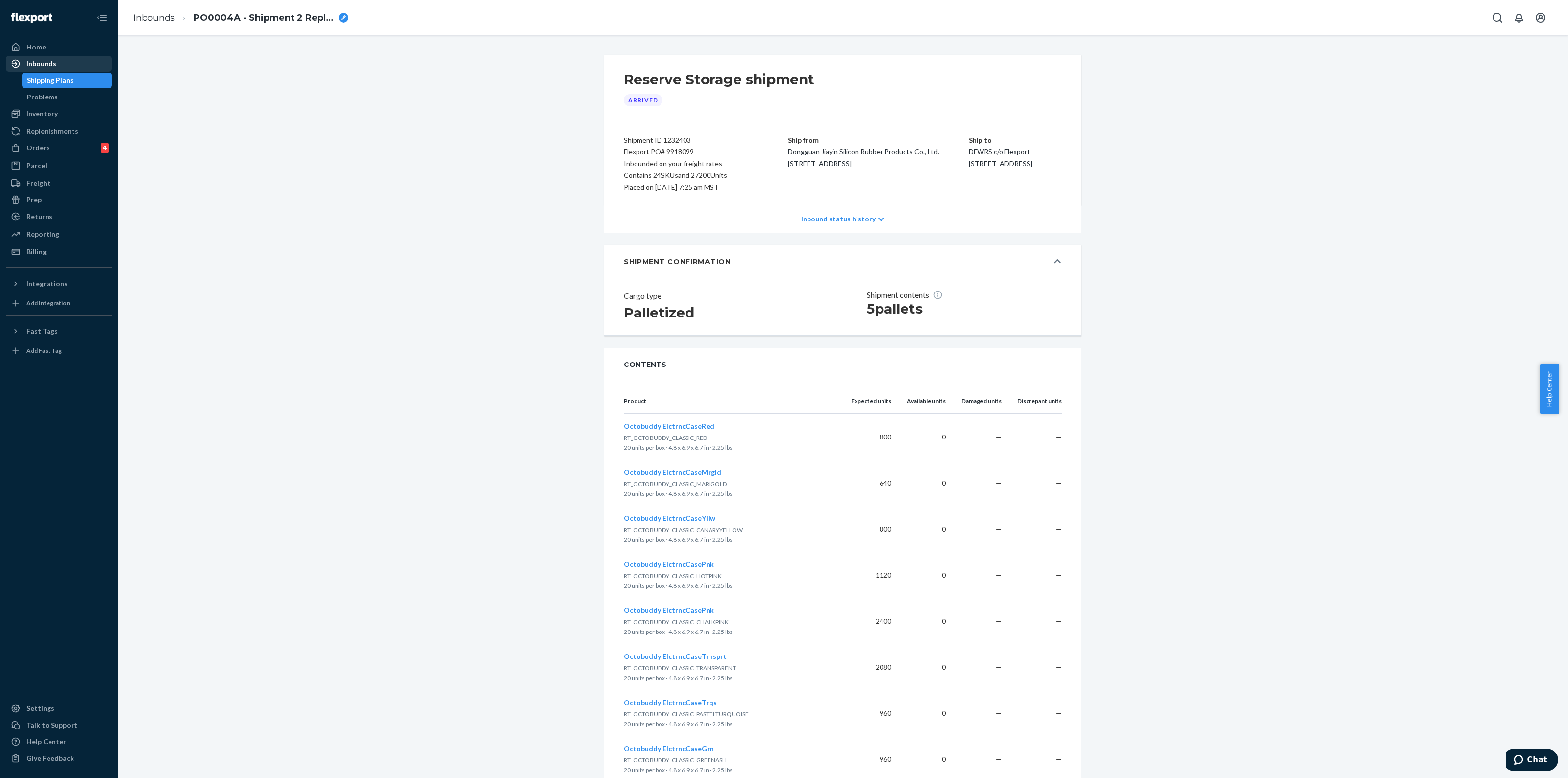
click at [44, 59] on div "Inbounds" at bounding box center [41, 63] width 30 height 10
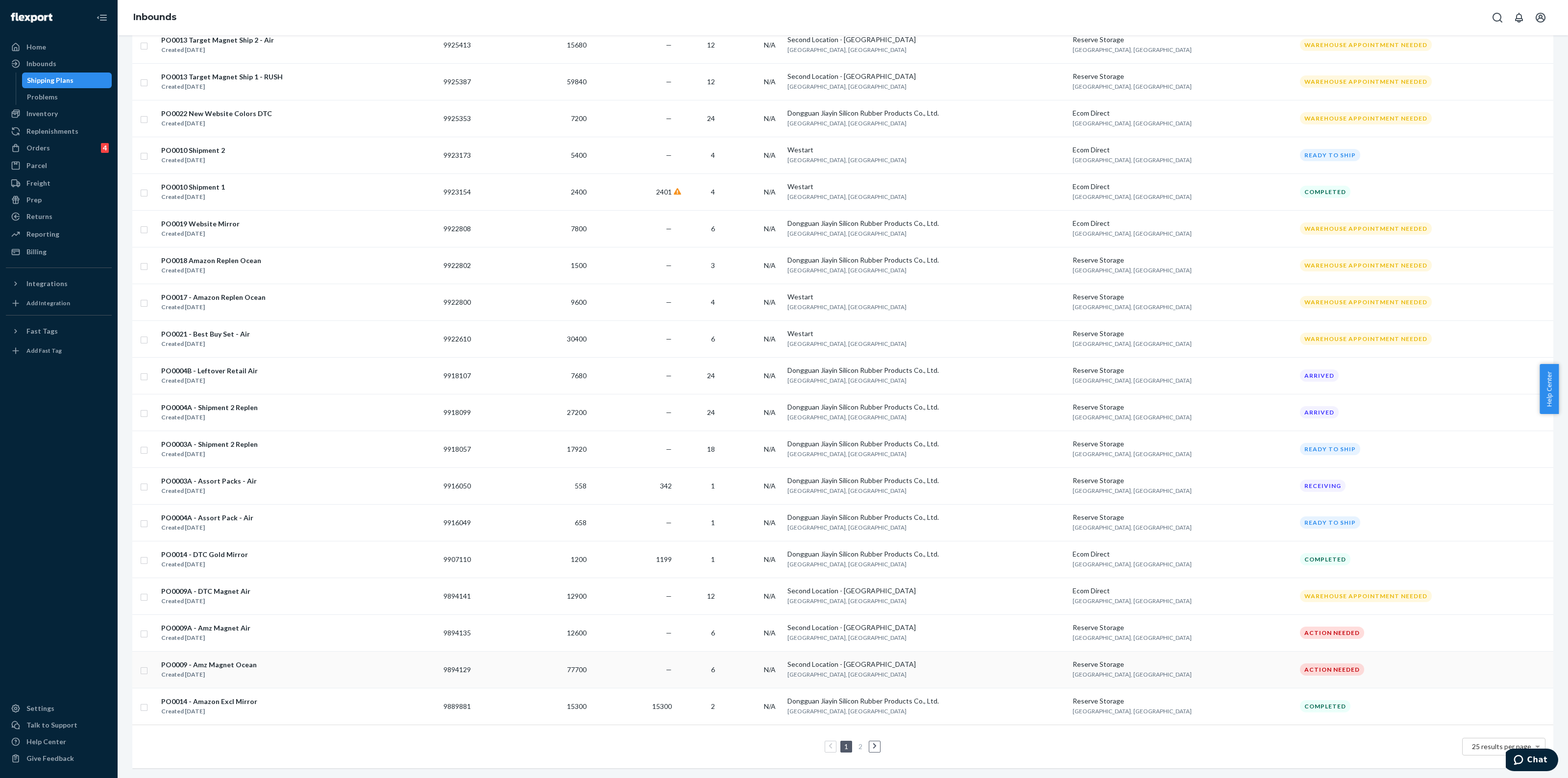
scroll to position [424, 0]
click at [856, 741] on li "2" at bounding box center [860, 746] width 9 height 12
click at [856, 743] on link "2" at bounding box center [860, 746] width 8 height 8
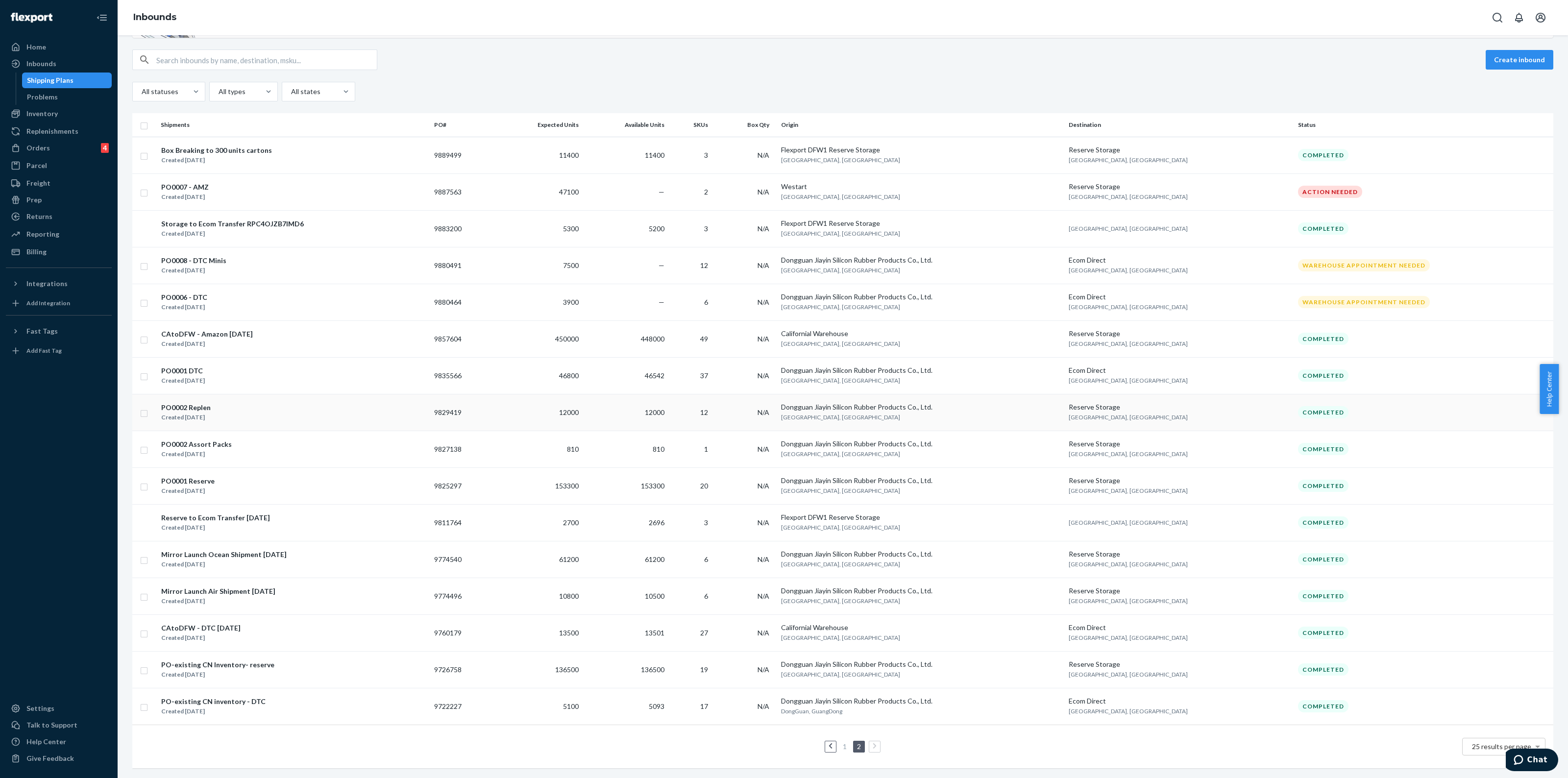
scroll to position [89, 0]
click at [261, 293] on div "PO0006 - DTC Created Jul 31, 2025" at bounding box center [293, 303] width 265 height 21
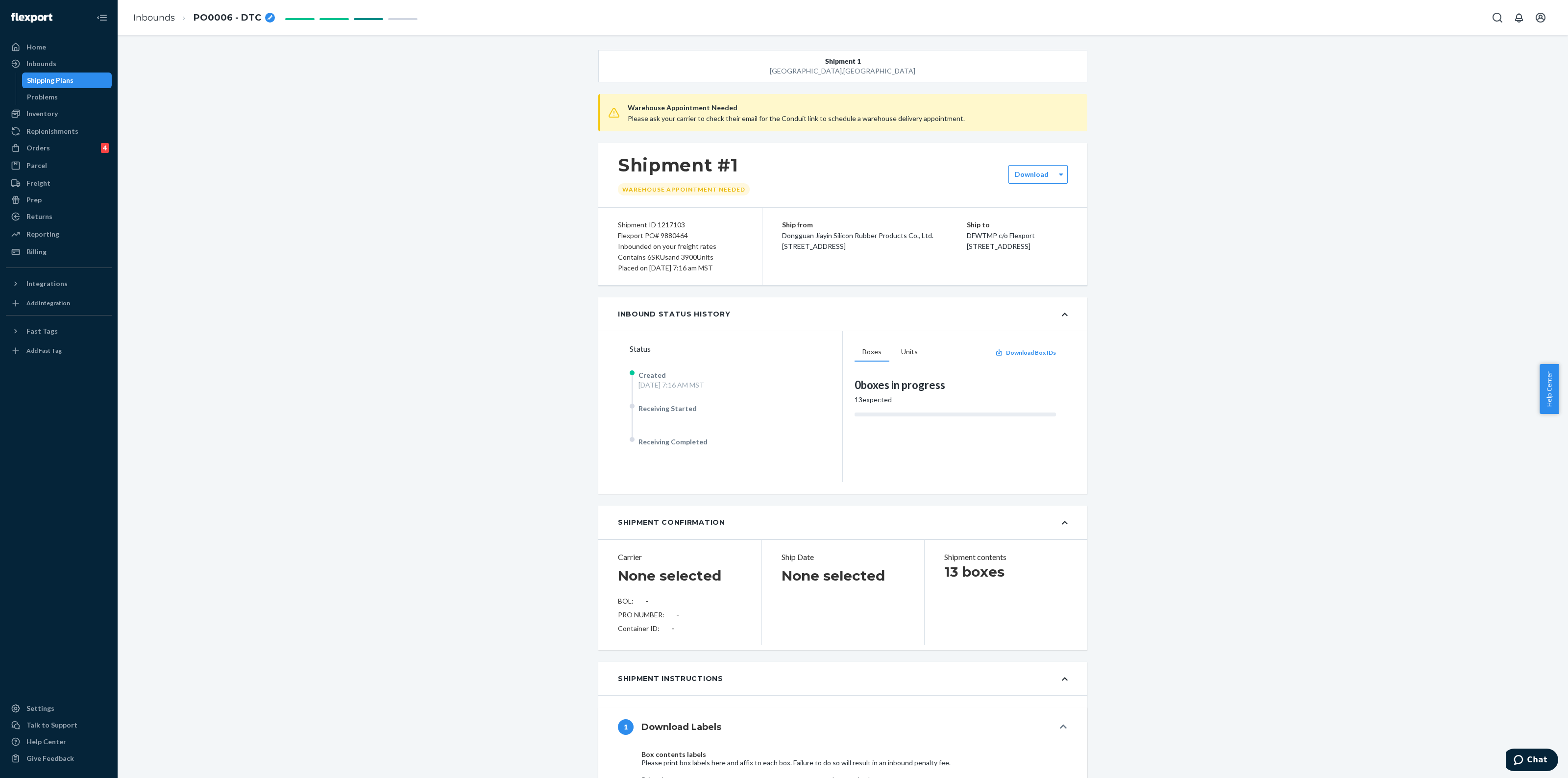
click at [47, 83] on div "Shipping Plans" at bounding box center [50, 80] width 46 height 10
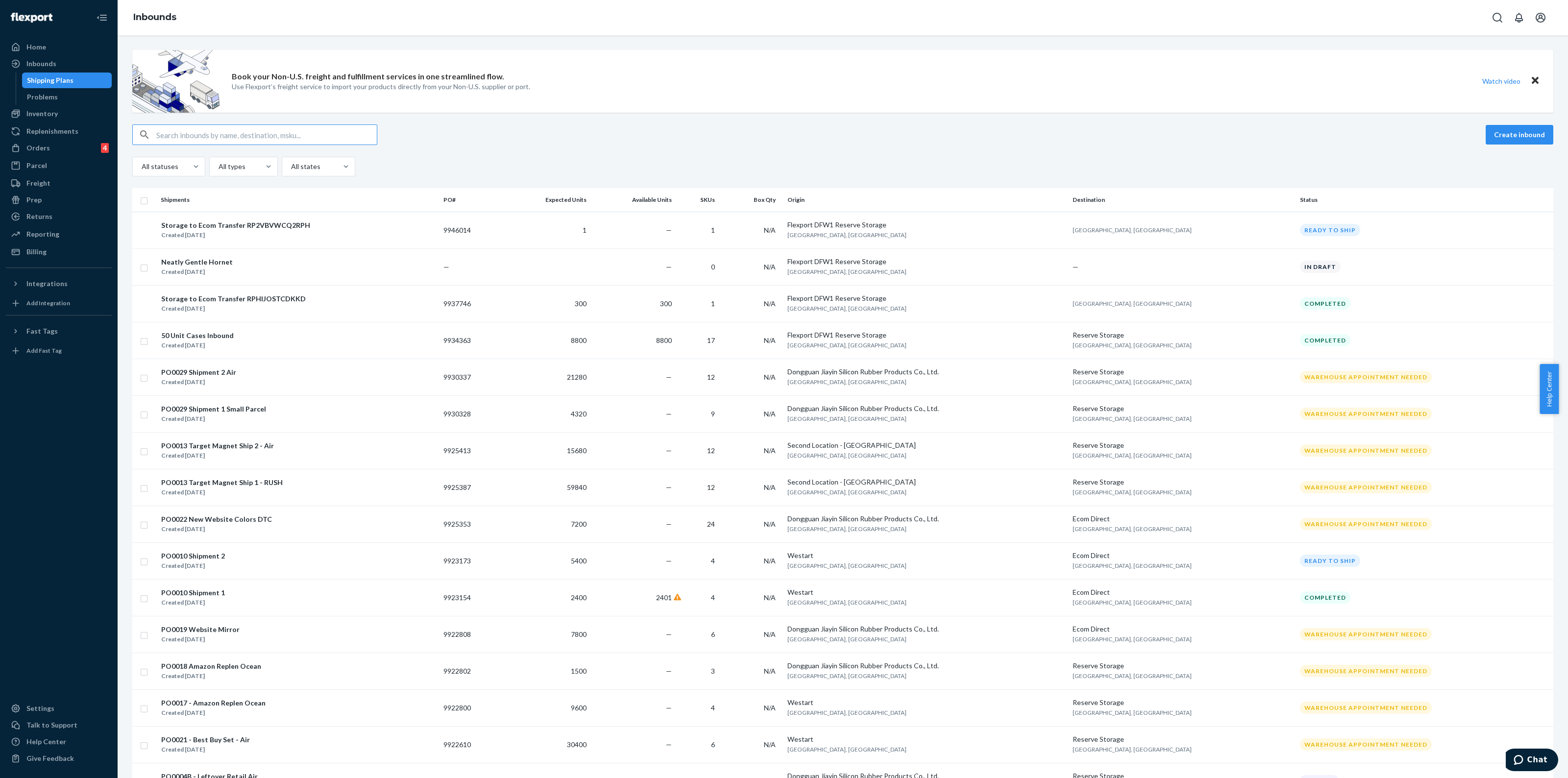
click at [258, 129] on input "text" at bounding box center [267, 135] width 221 height 20
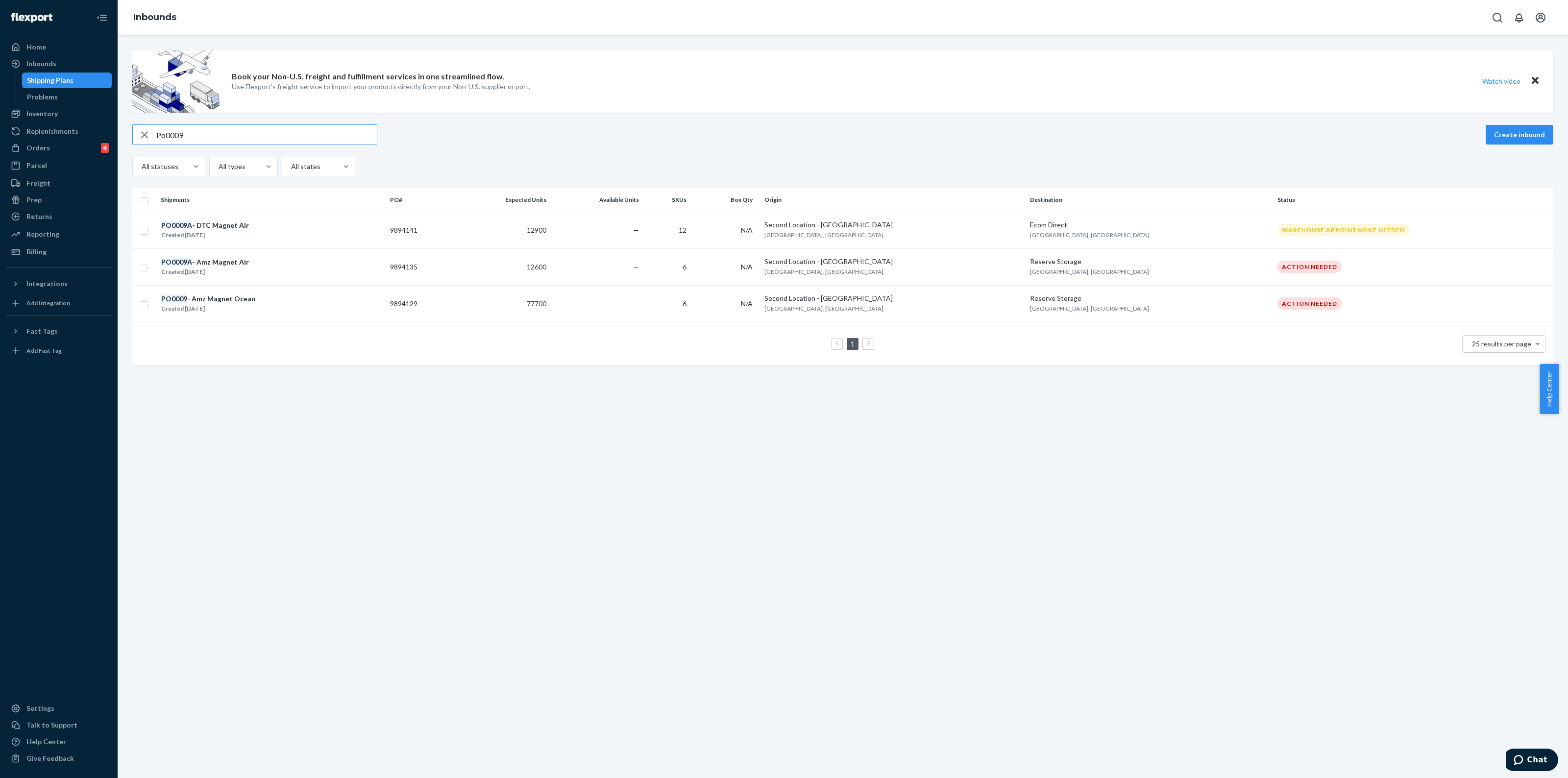
type input "Po0009"
click at [147, 140] on icon "button" at bounding box center [144, 135] width 12 height 20
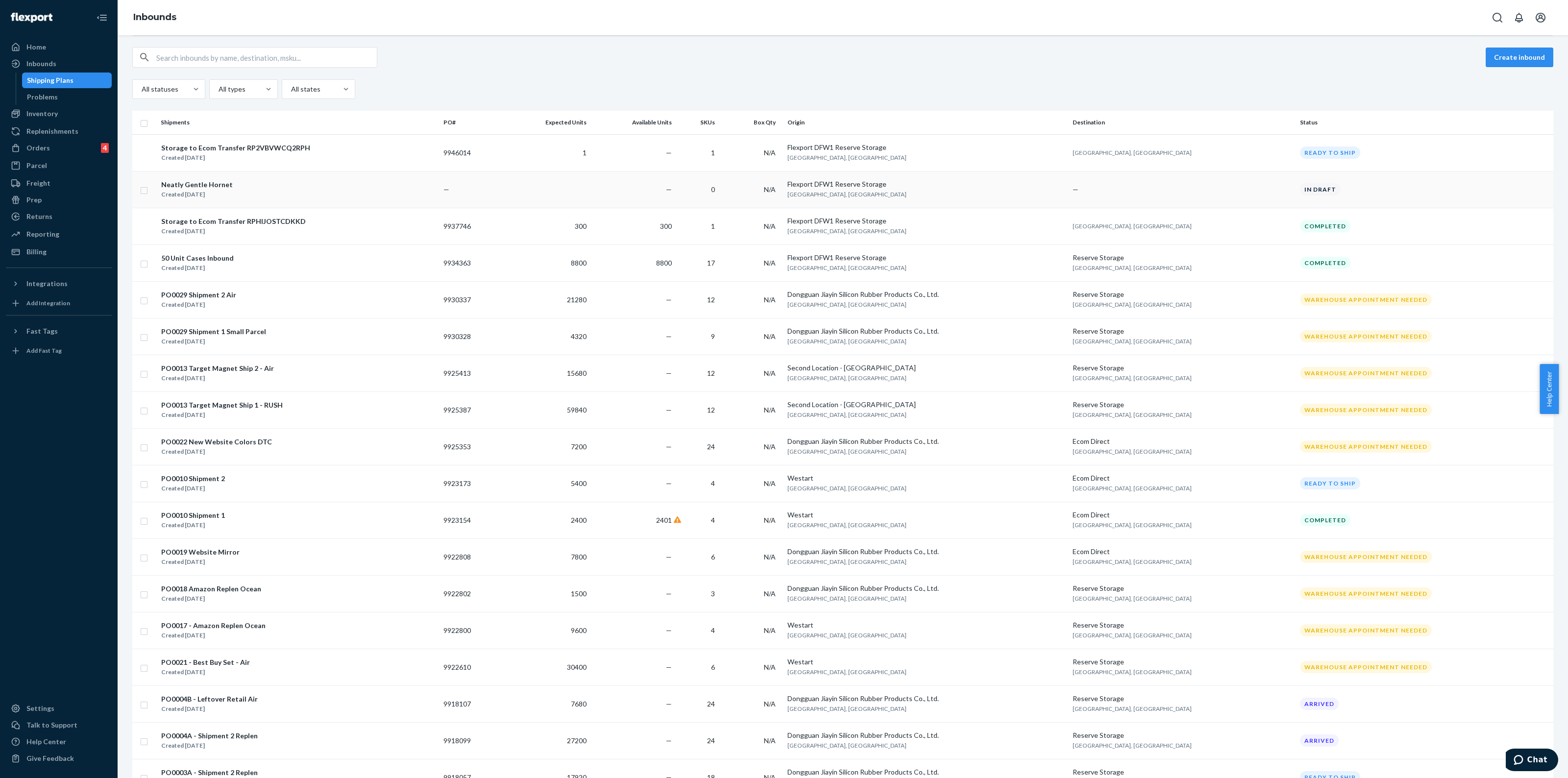
scroll to position [56, 0]
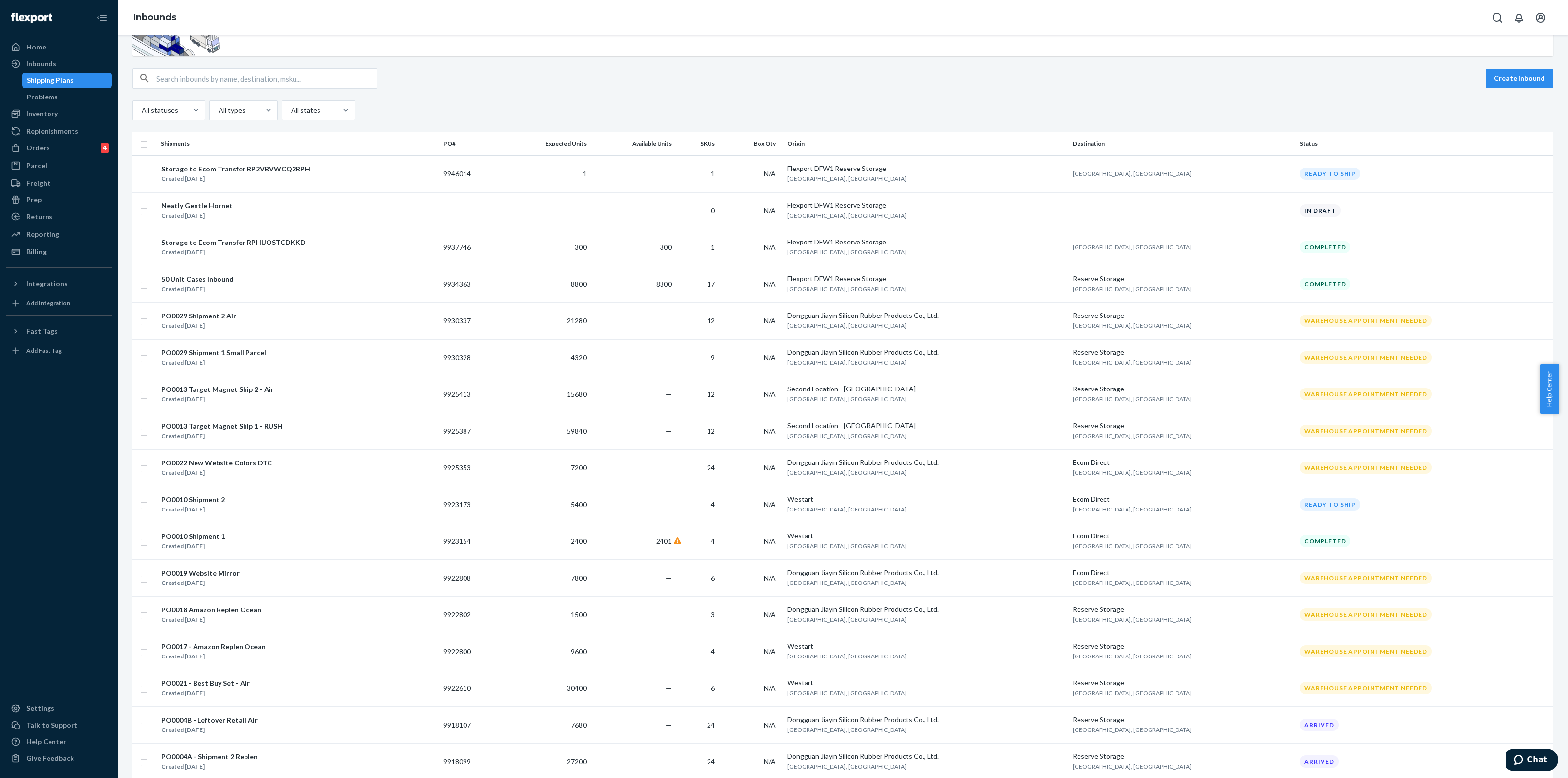
click at [257, 72] on input "text" at bounding box center [267, 79] width 221 height 20
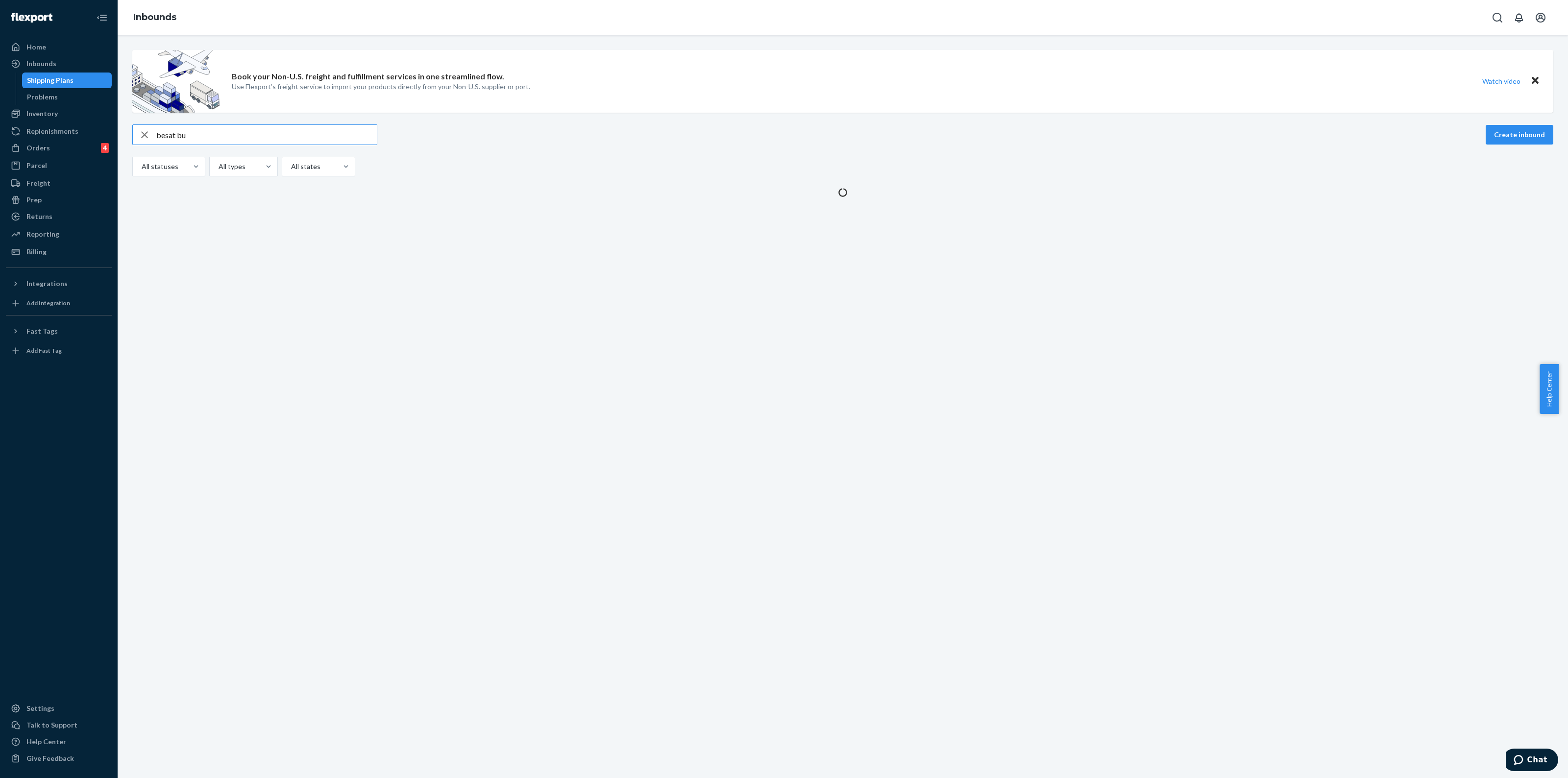
scroll to position [0, 0]
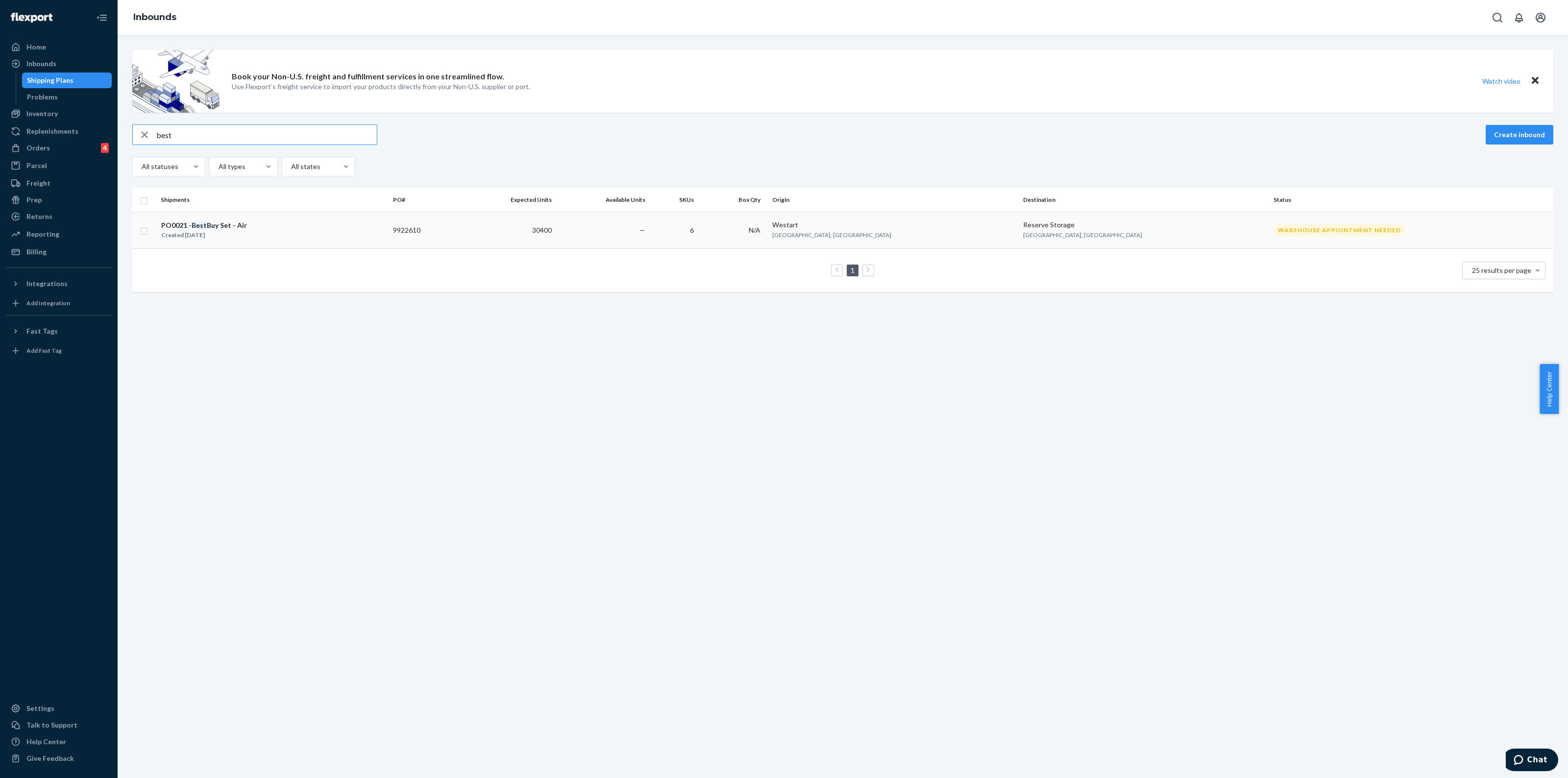
type input "best"
click at [240, 224] on div "PO0021 - Best Buy Set - Air" at bounding box center [204, 226] width 86 height 10
